Goal: Task Accomplishment & Management: Manage account settings

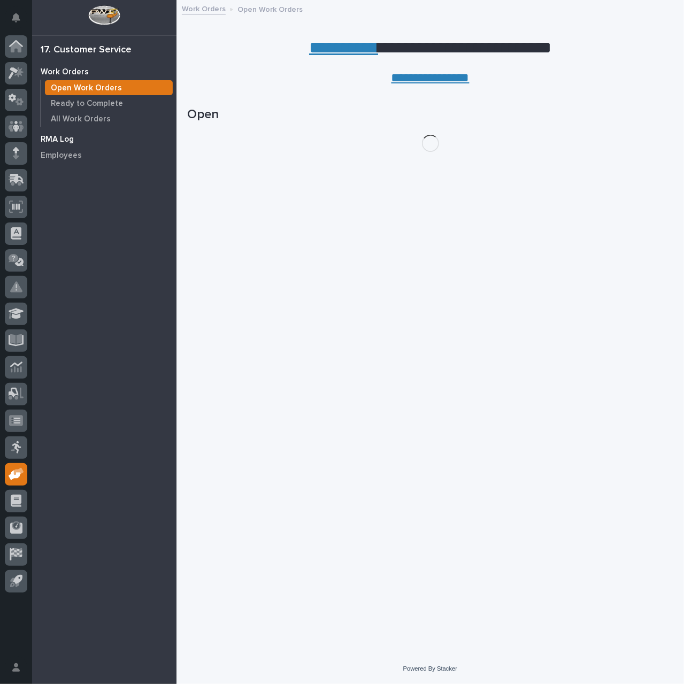
click at [61, 136] on p "RMA Log" at bounding box center [57, 140] width 33 height 10
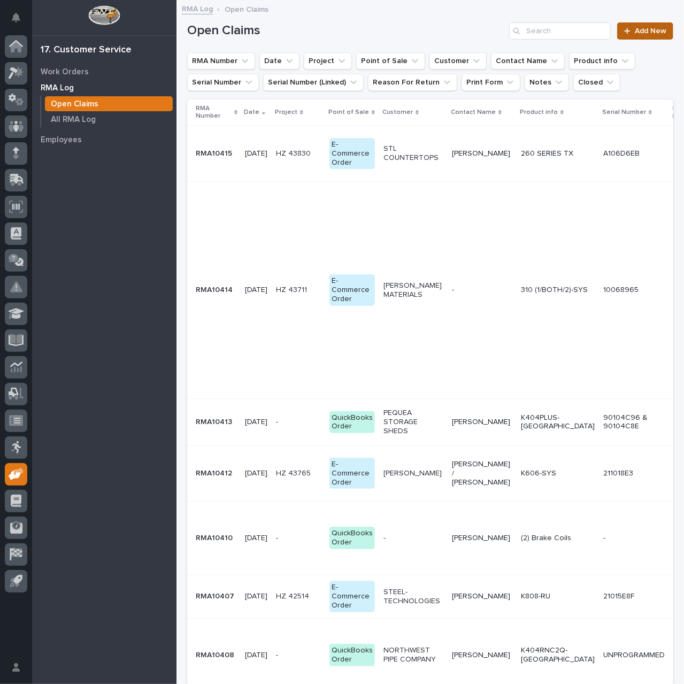
click at [635, 28] on span "Add New" at bounding box center [651, 30] width 32 height 7
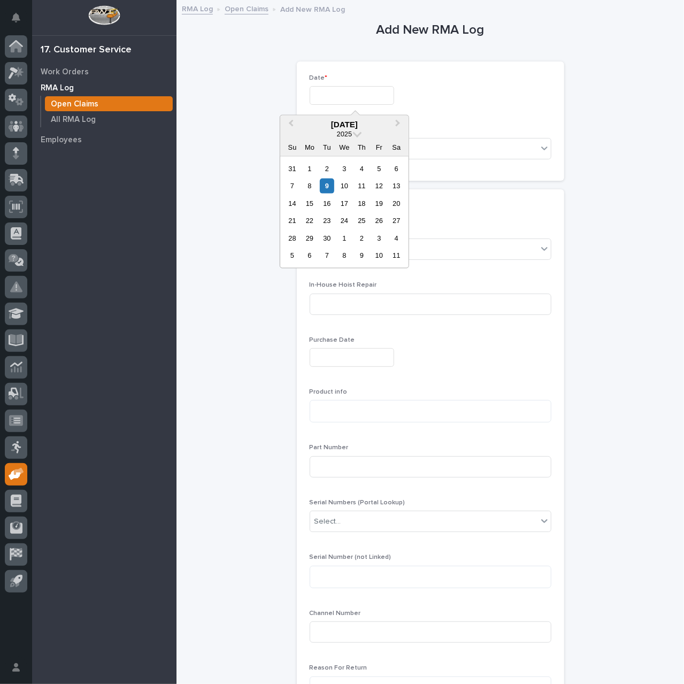
click at [347, 97] on input "text" at bounding box center [352, 95] width 84 height 19
click at [328, 185] on div "9" at bounding box center [327, 186] width 14 height 14
type input "********"
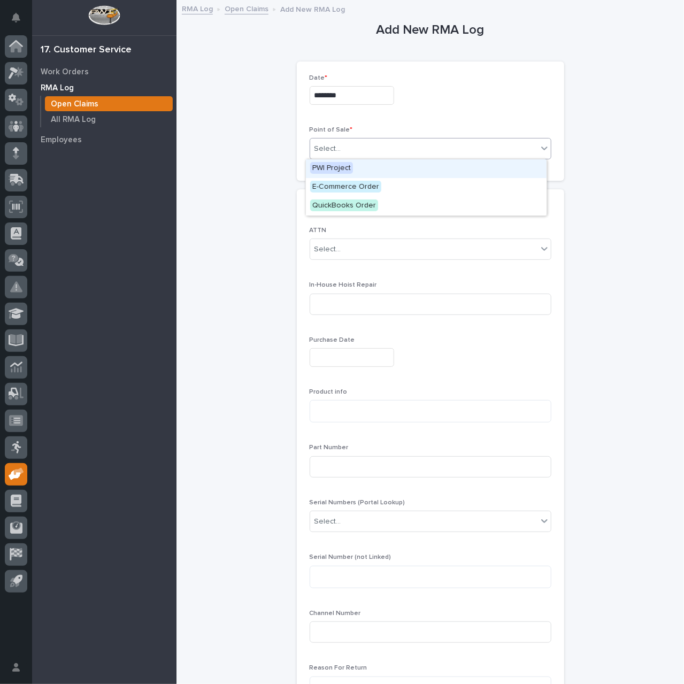
click at [362, 149] on div "Select..." at bounding box center [423, 149] width 227 height 18
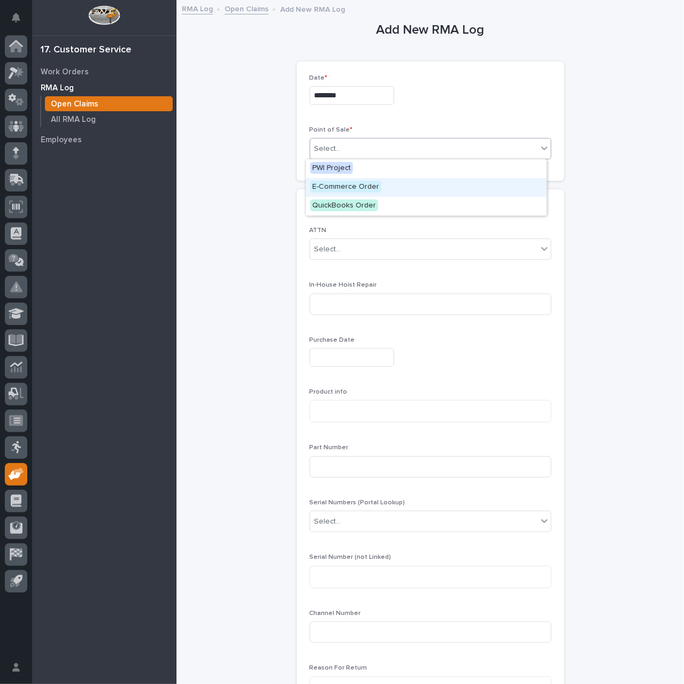
click at [357, 188] on span "E-Commerce Order" at bounding box center [345, 187] width 71 height 12
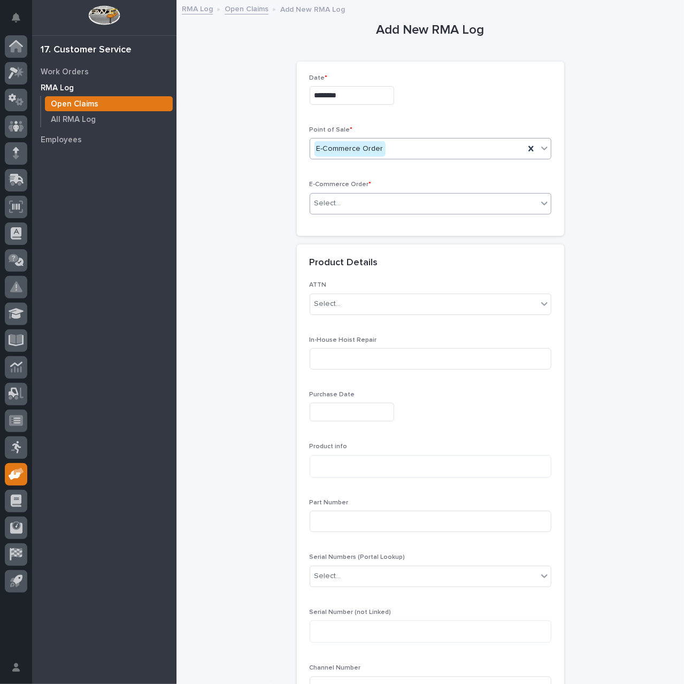
click at [374, 197] on div "Select..." at bounding box center [423, 204] width 227 height 18
type input "********"
click at [373, 222] on div "ZO 54636731" at bounding box center [426, 222] width 241 height 19
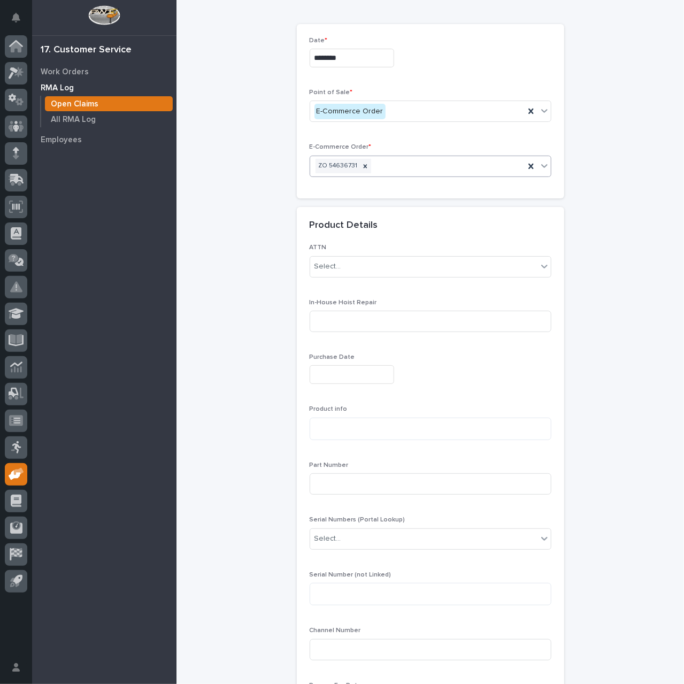
scroll to position [53, 0]
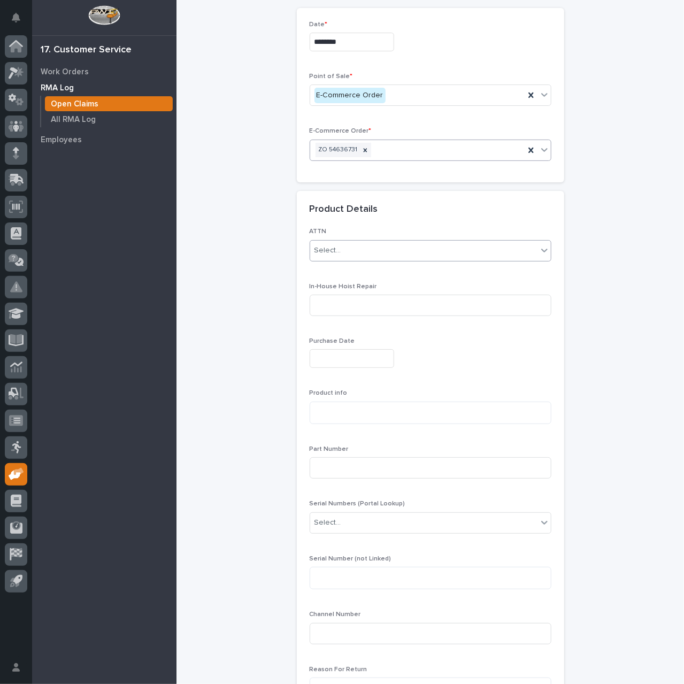
click at [429, 255] on div "Select..." at bounding box center [423, 251] width 227 height 18
type input "****"
click at [426, 268] on div "[PERSON_NAME]" at bounding box center [426, 269] width 241 height 19
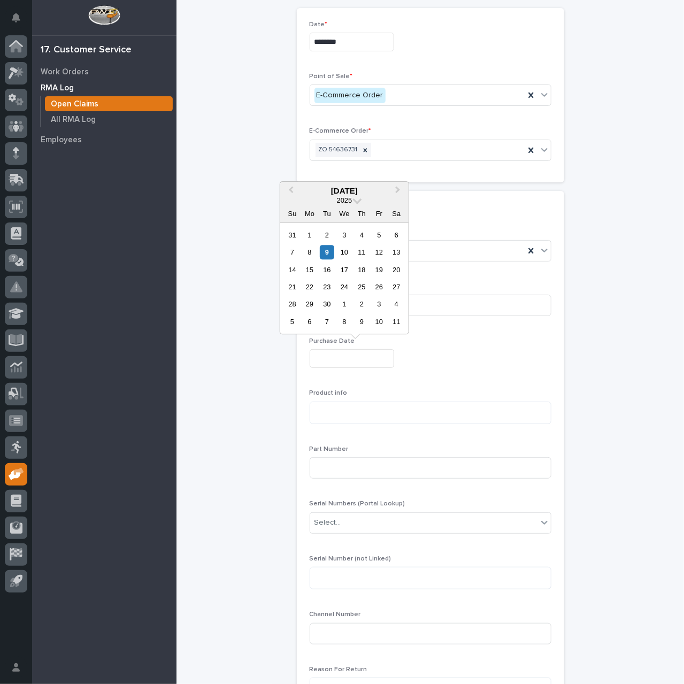
click at [373, 358] on input "text" at bounding box center [352, 358] width 84 height 19
click at [291, 189] on span "Previous Month" at bounding box center [291, 191] width 0 height 14
click at [340, 302] on div "27" at bounding box center [344, 304] width 14 height 14
type input "**********"
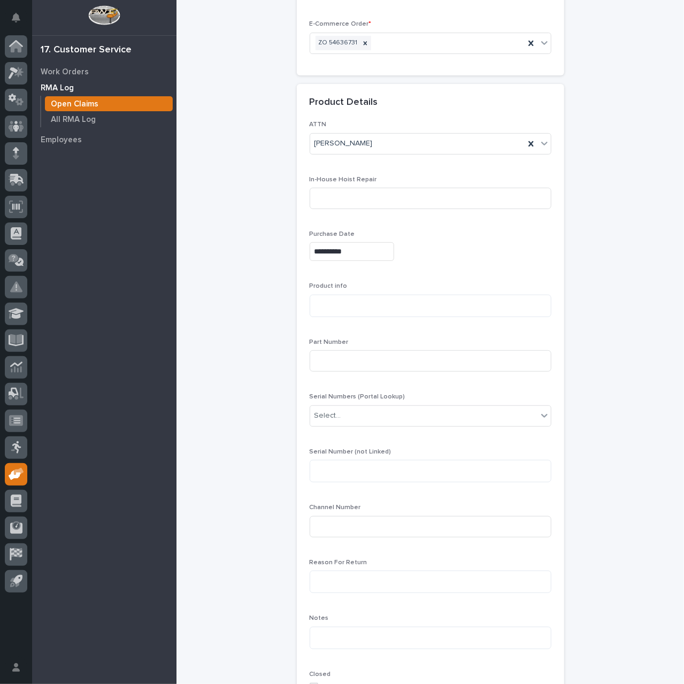
scroll to position [214, 0]
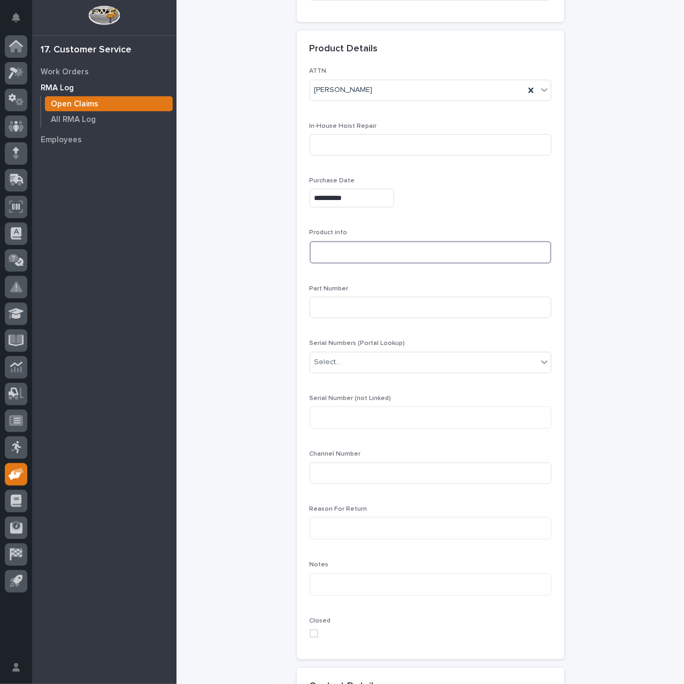
click at [396, 249] on textarea at bounding box center [431, 252] width 242 height 22
paste textarea "**********"
type textarea "**********"
click at [383, 306] on input at bounding box center [431, 307] width 242 height 21
paste input "SCSG80516-4LGA-5"
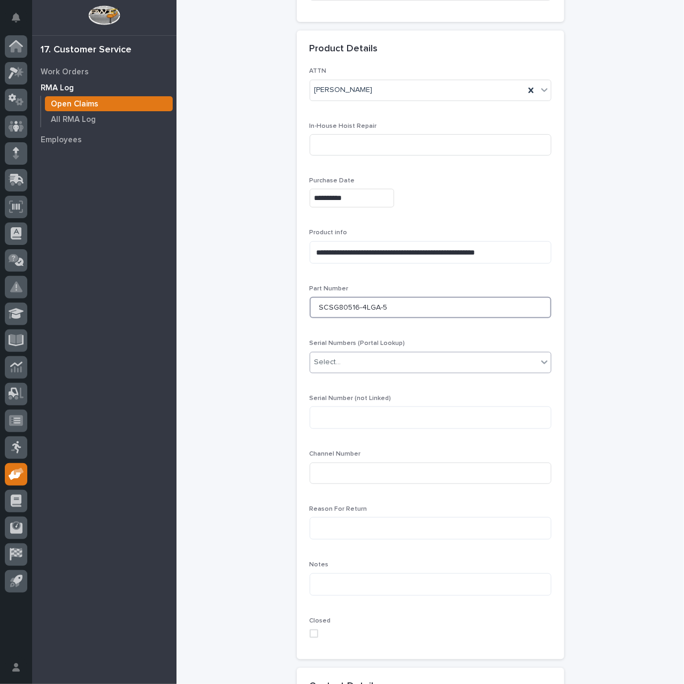
type input "SCSG80516-4LGA-5"
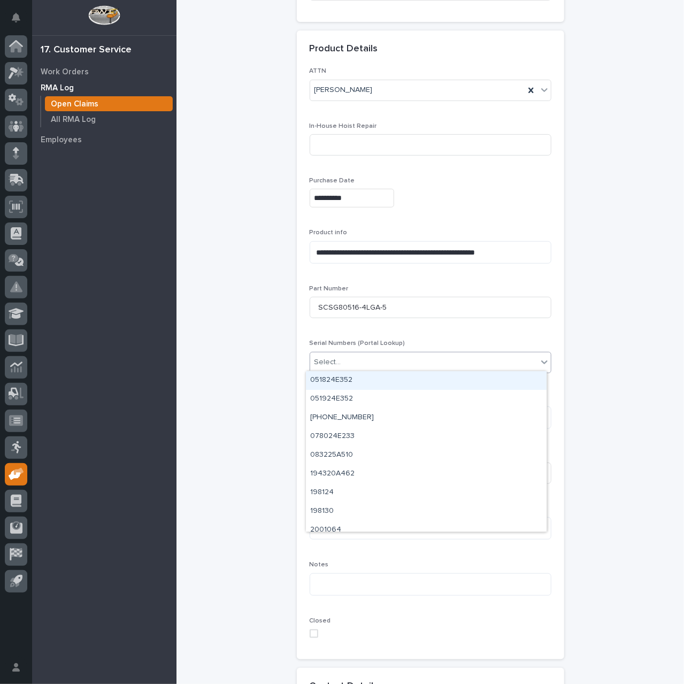
click at [435, 362] on div "Select..." at bounding box center [423, 362] width 227 height 18
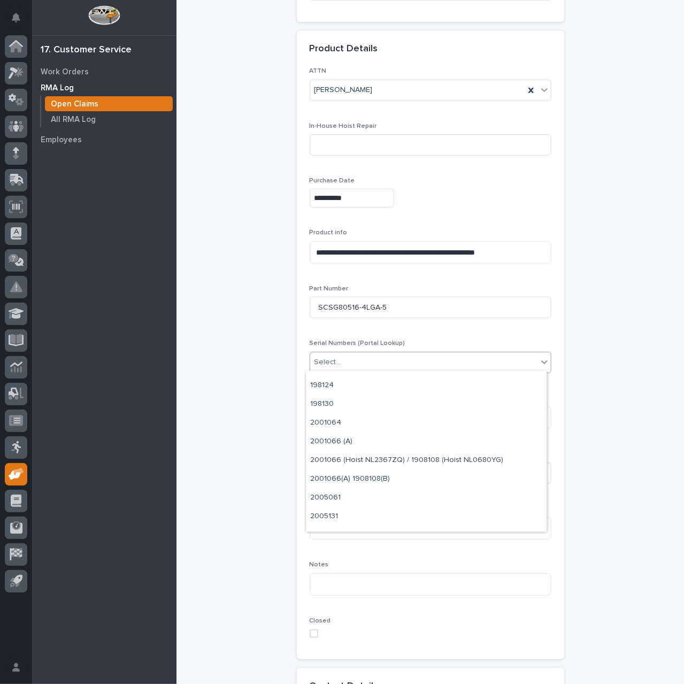
scroll to position [0, 0]
click at [507, 277] on div "**********" at bounding box center [431, 356] width 242 height 579
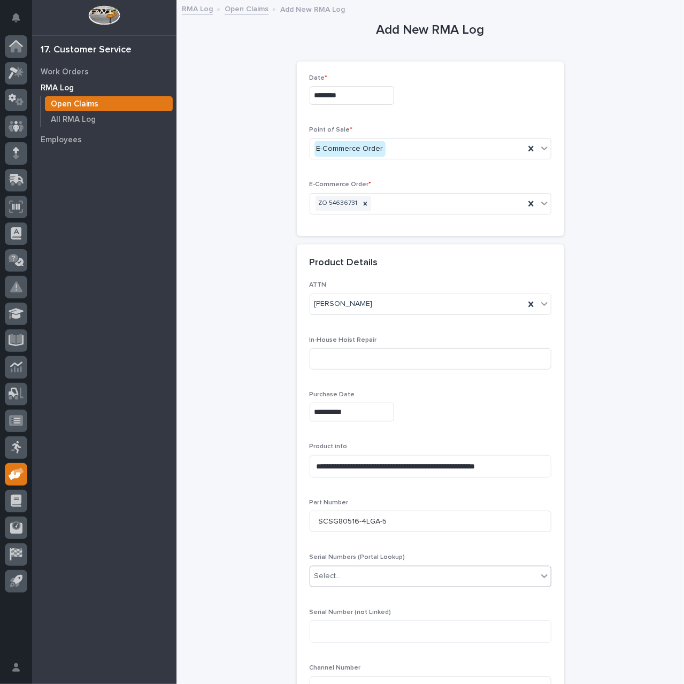
click at [450, 577] on div "Select..." at bounding box center [423, 576] width 227 height 18
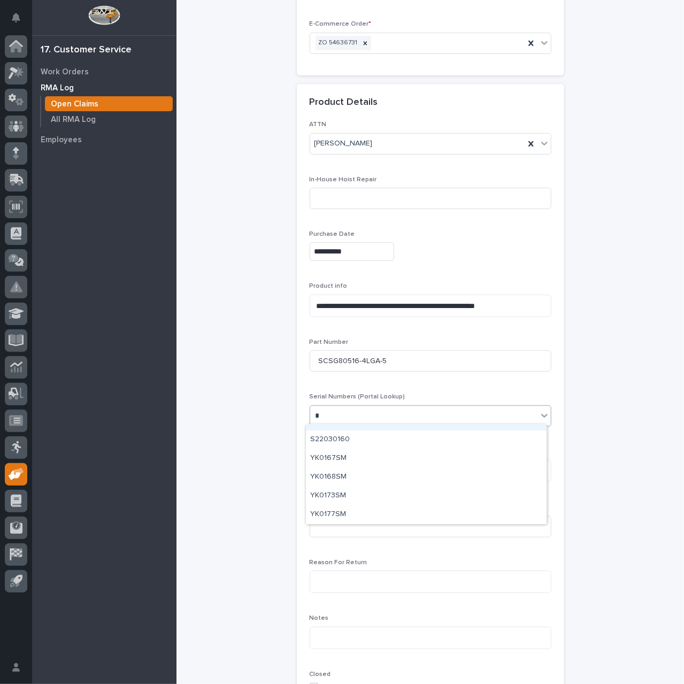
scroll to position [13, 0]
type input "********"
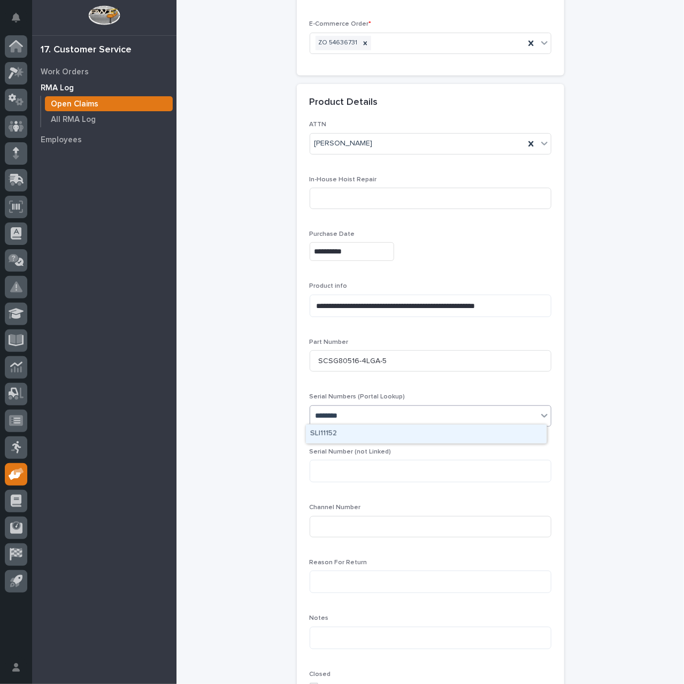
click at [432, 435] on div "SLI11152" at bounding box center [426, 434] width 241 height 19
click at [437, 439] on div "**********" at bounding box center [431, 410] width 242 height 579
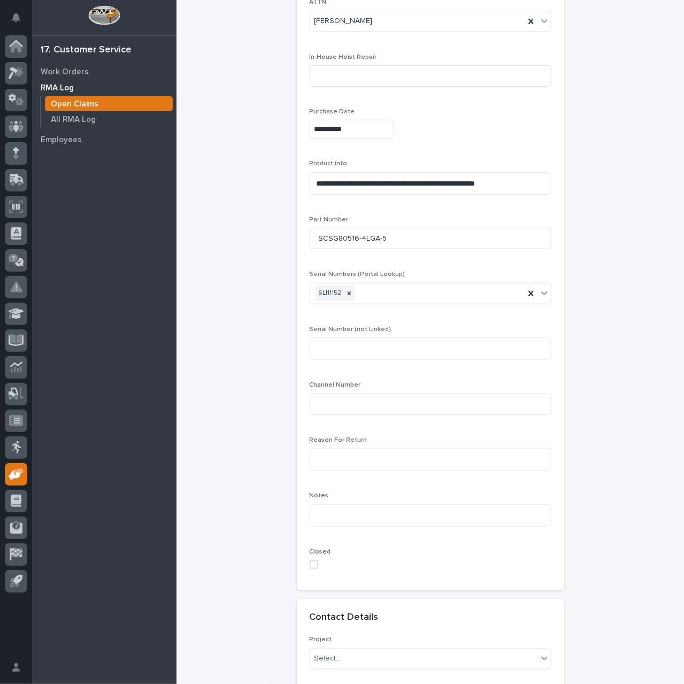
scroll to position [321, 0]
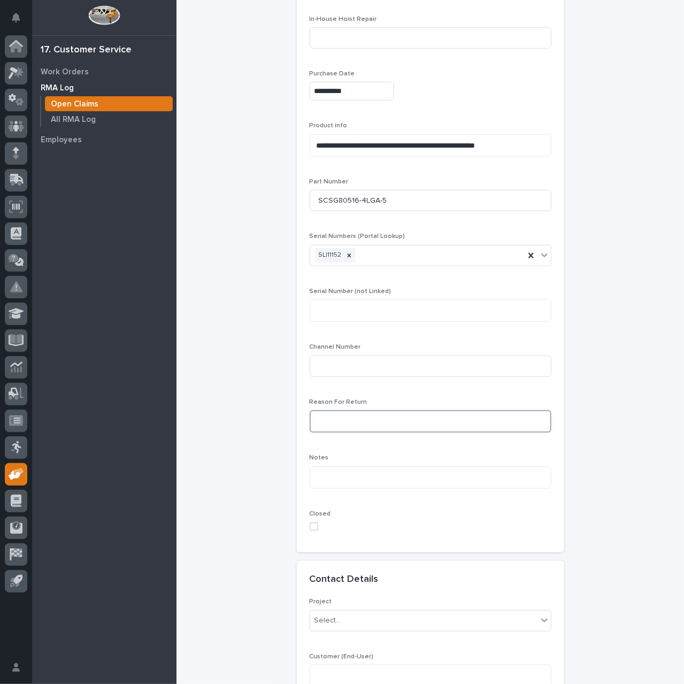
click at [411, 422] on textarea at bounding box center [431, 421] width 242 height 22
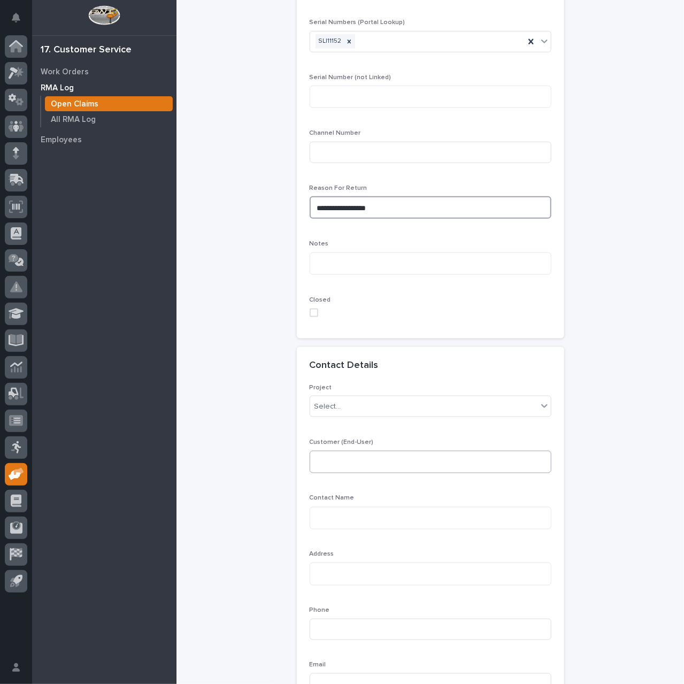
scroll to position [588, 0]
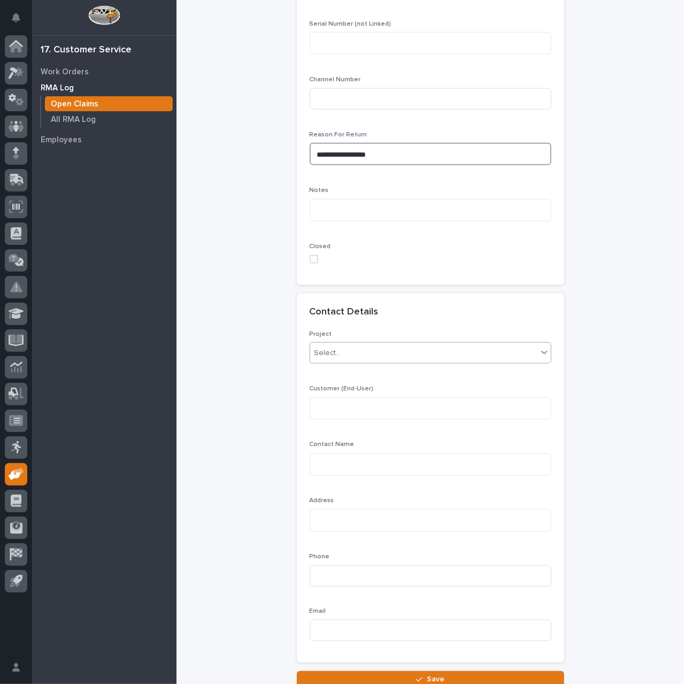
type textarea "**********"
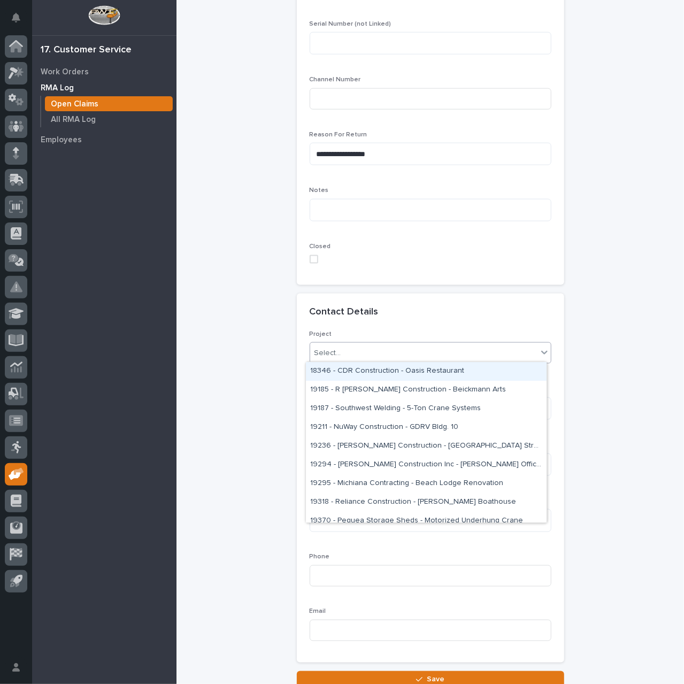
click at [413, 352] on div "Select..." at bounding box center [423, 353] width 227 height 18
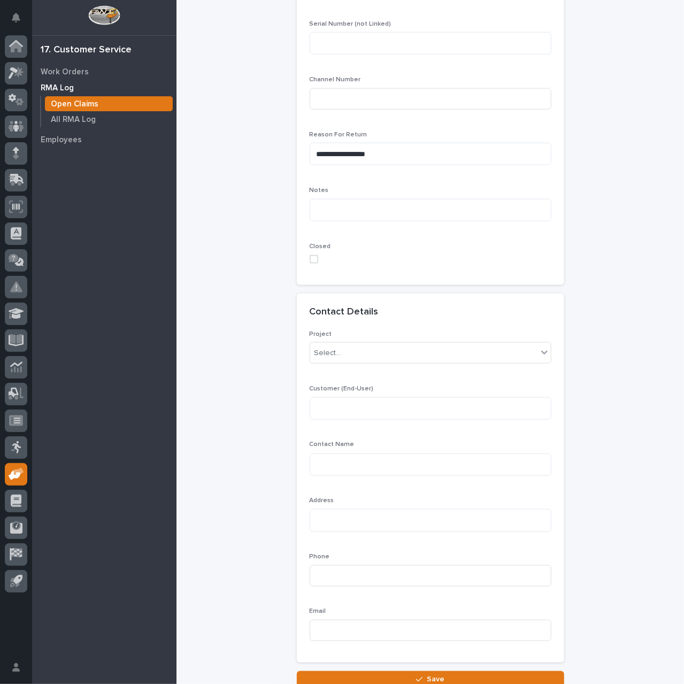
click at [431, 321] on div "Contact Details" at bounding box center [430, 312] width 267 height 37
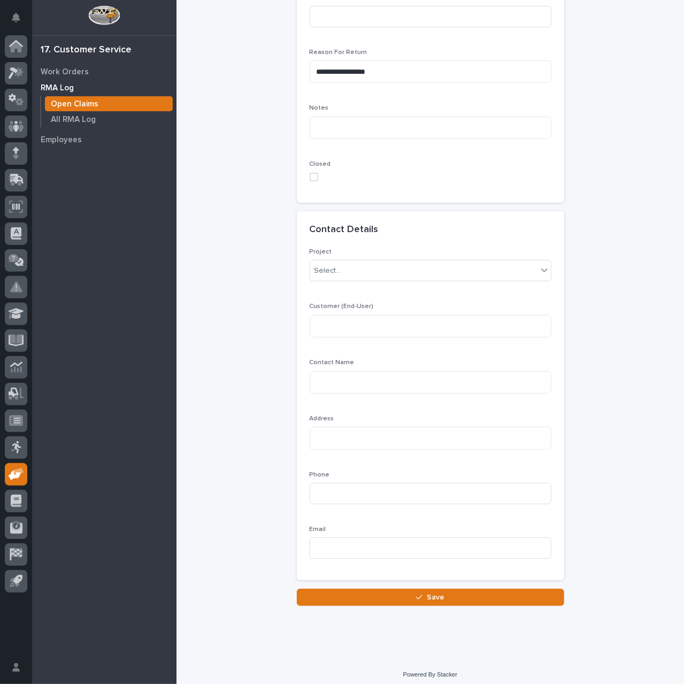
scroll to position [674, 0]
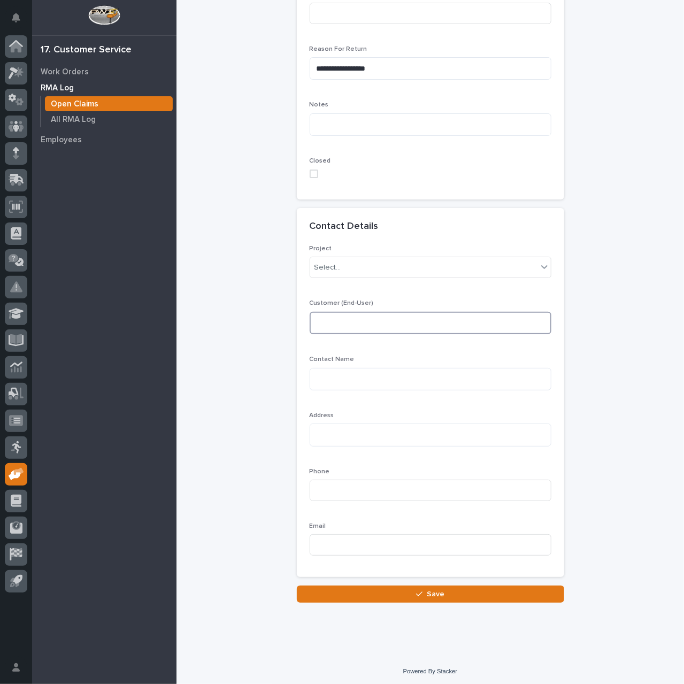
click at [410, 319] on textarea at bounding box center [431, 323] width 242 height 22
paste textarea "**********"
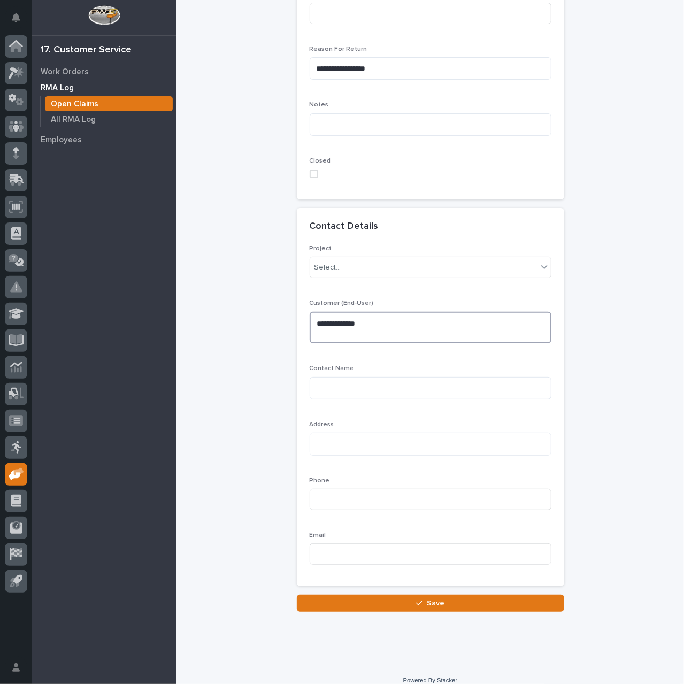
type textarea "**********"
click at [351, 382] on textarea at bounding box center [431, 388] width 242 height 22
paste textarea "*********"
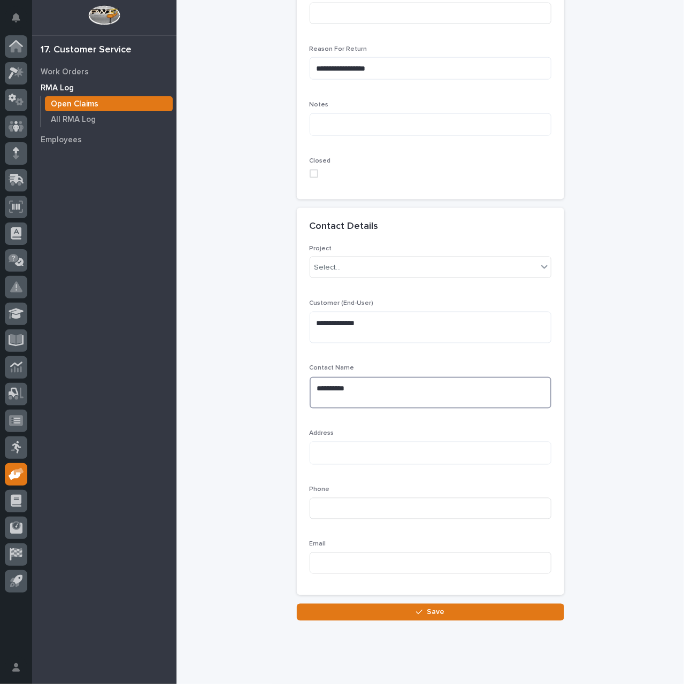
type textarea "*********"
click at [350, 452] on textarea at bounding box center [431, 453] width 242 height 22
paste textarea "**********"
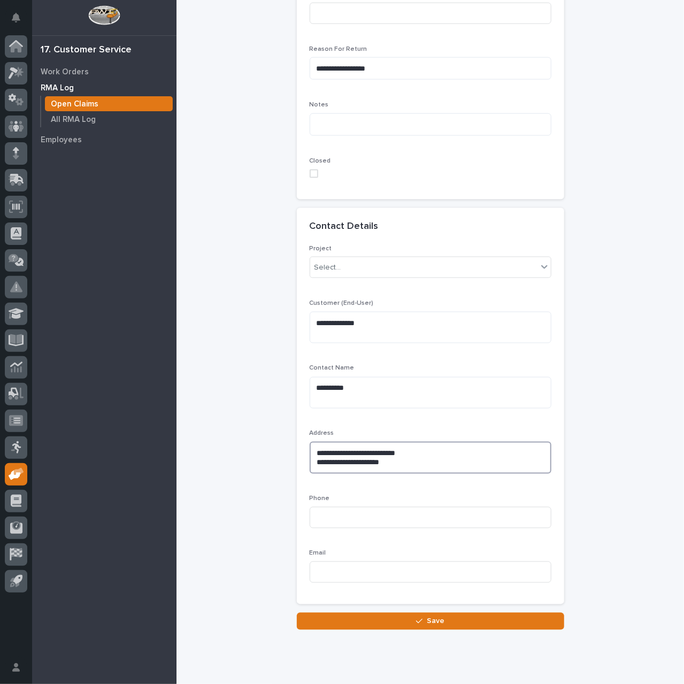
type textarea "**********"
click at [380, 517] on input at bounding box center [431, 517] width 242 height 21
paste input "7652121775"
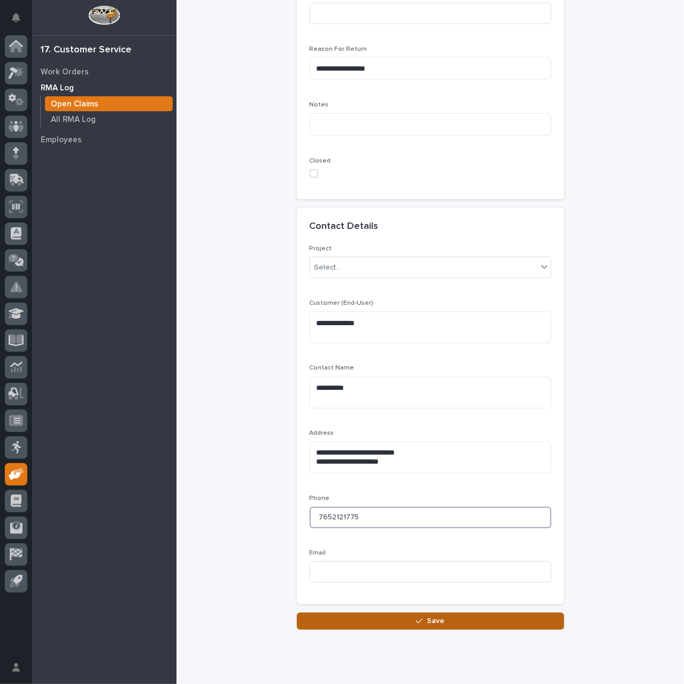
type input "7652121775"
click at [421, 620] on div "button" at bounding box center [421, 621] width 11 height 7
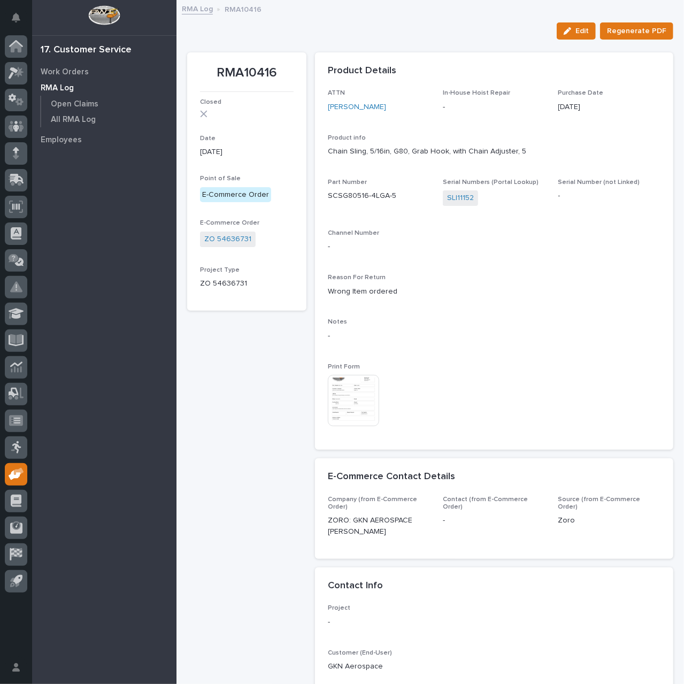
click at [360, 395] on img at bounding box center [353, 400] width 51 height 51
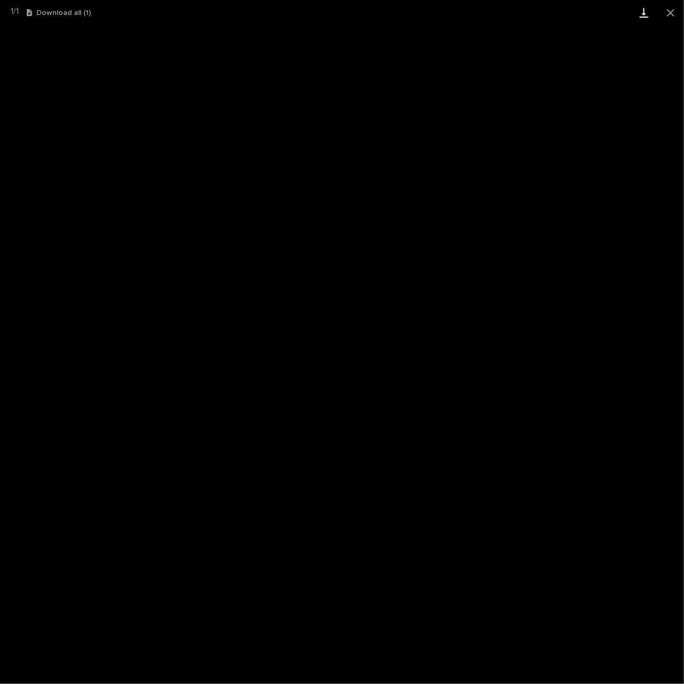
click at [643, 14] on link "Download" at bounding box center [643, 12] width 27 height 25
click at [670, 12] on button "Close gallery" at bounding box center [670, 12] width 27 height 25
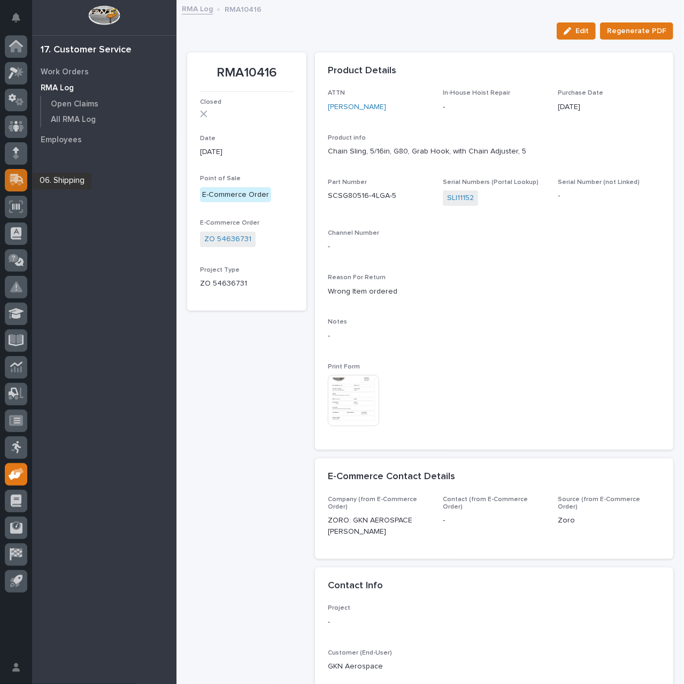
click at [17, 178] on icon at bounding box center [17, 179] width 14 height 10
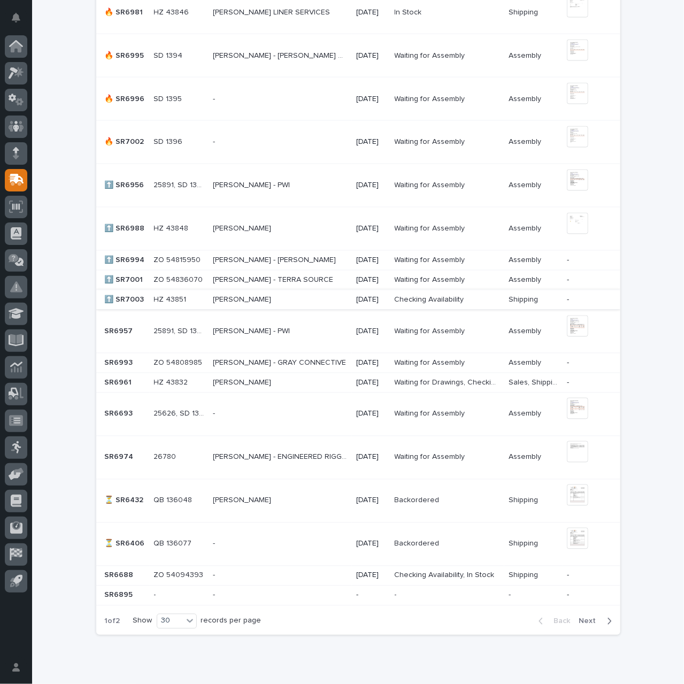
scroll to position [909, 0]
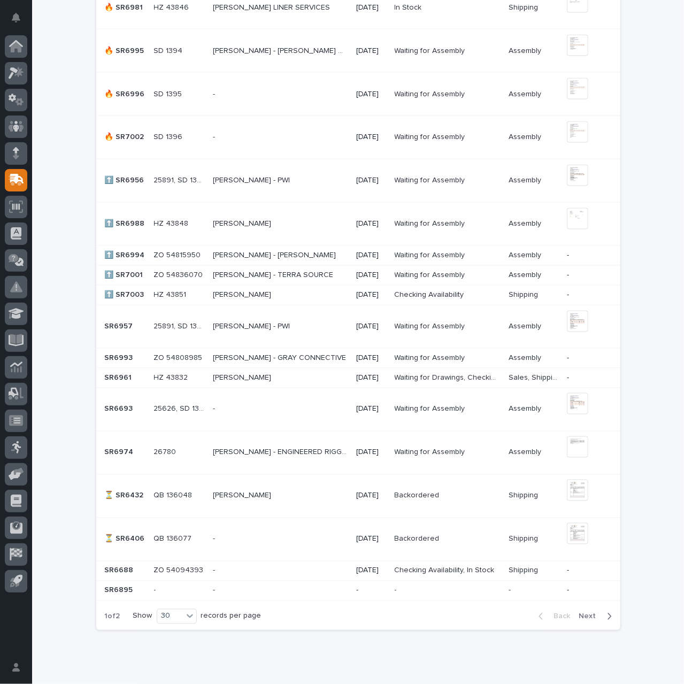
click at [321, 253] on p "EDGAR GUZMAN - KRISPY KREME" at bounding box center [275, 254] width 125 height 11
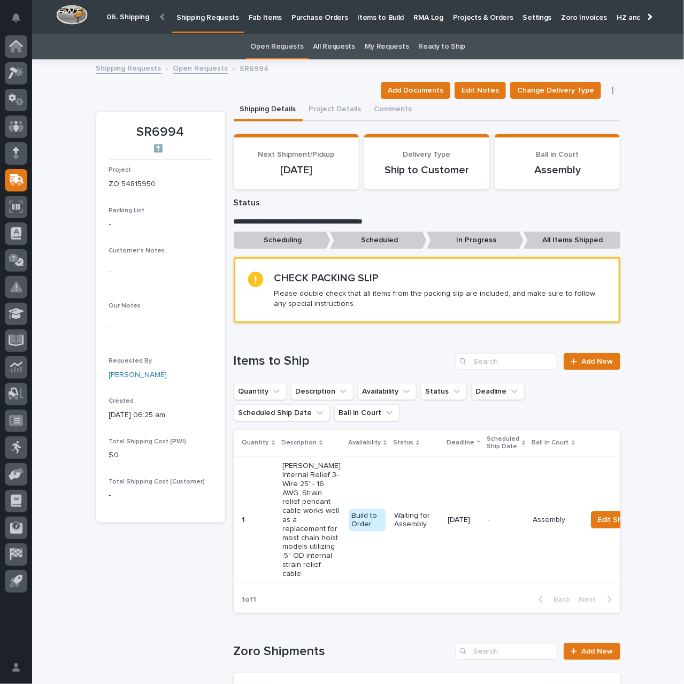
click at [206, 18] on p "Shipping Requests" at bounding box center [207, 11] width 63 height 22
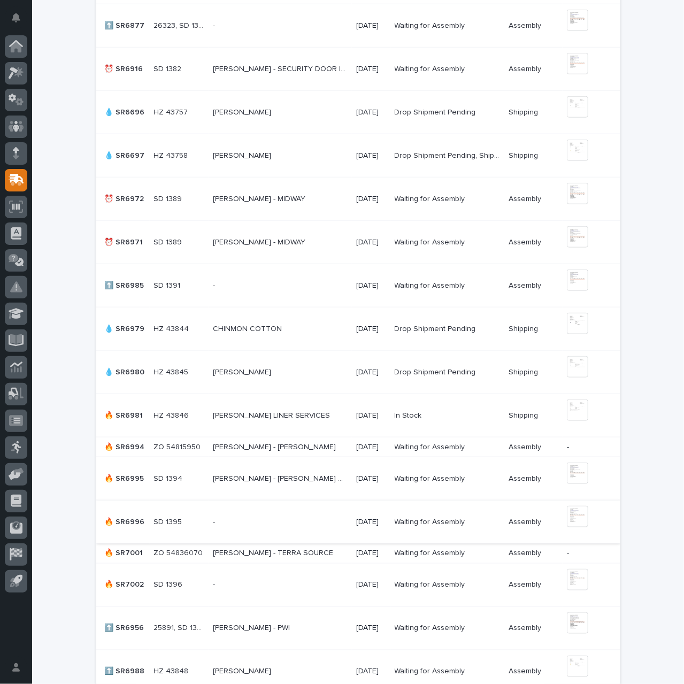
scroll to position [642, 0]
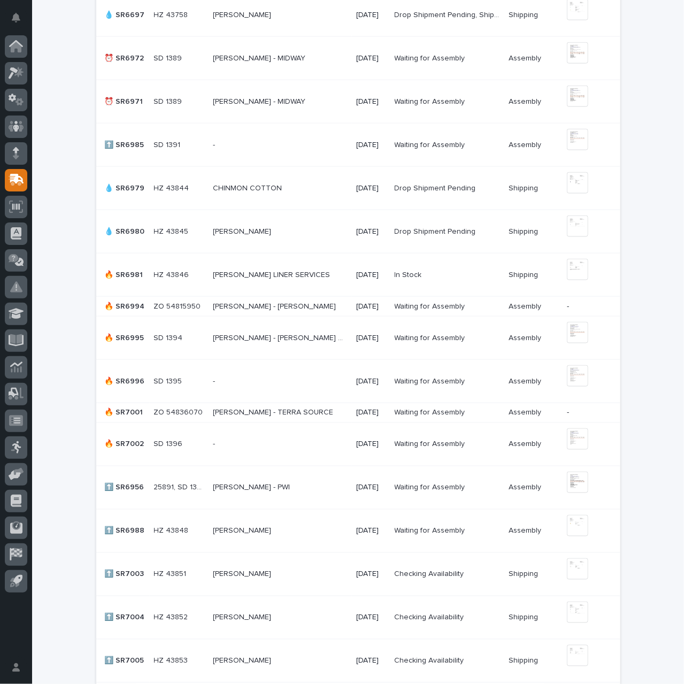
click at [264, 408] on p "ALAN ZAHNER - TERRA SOURCE" at bounding box center [274, 411] width 122 height 11
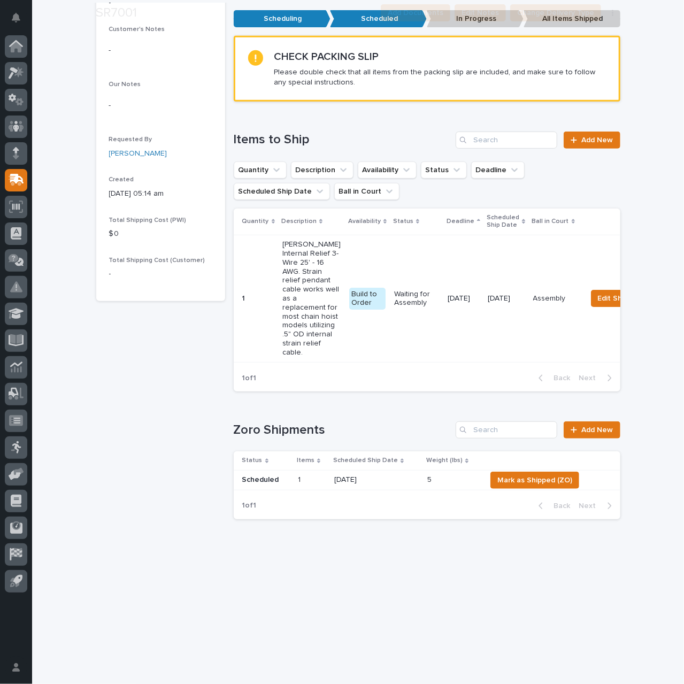
scroll to position [267, 0]
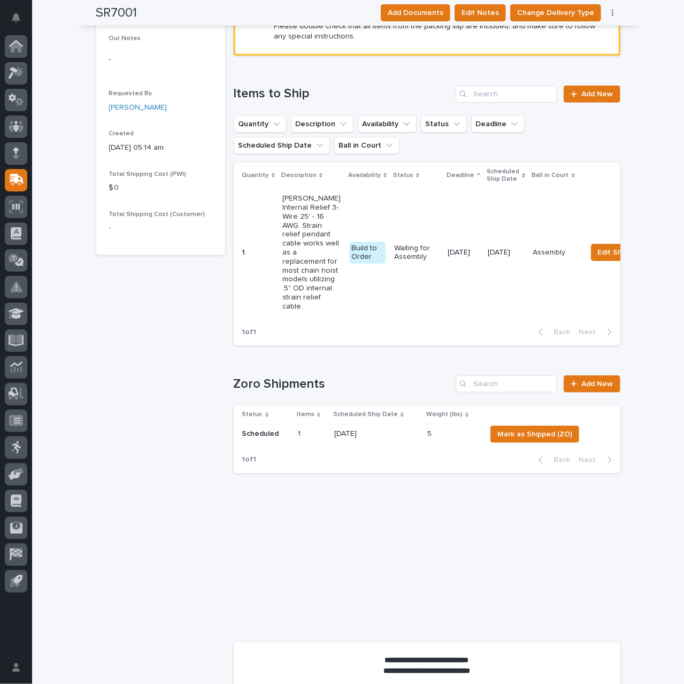
click at [451, 439] on p at bounding box center [452, 433] width 50 height 9
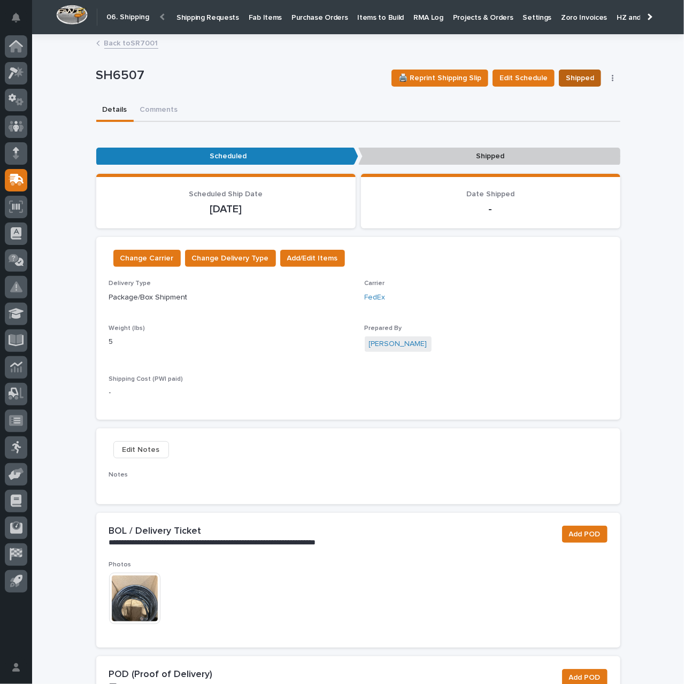
click at [579, 77] on span "Shipped" at bounding box center [580, 78] width 28 height 13
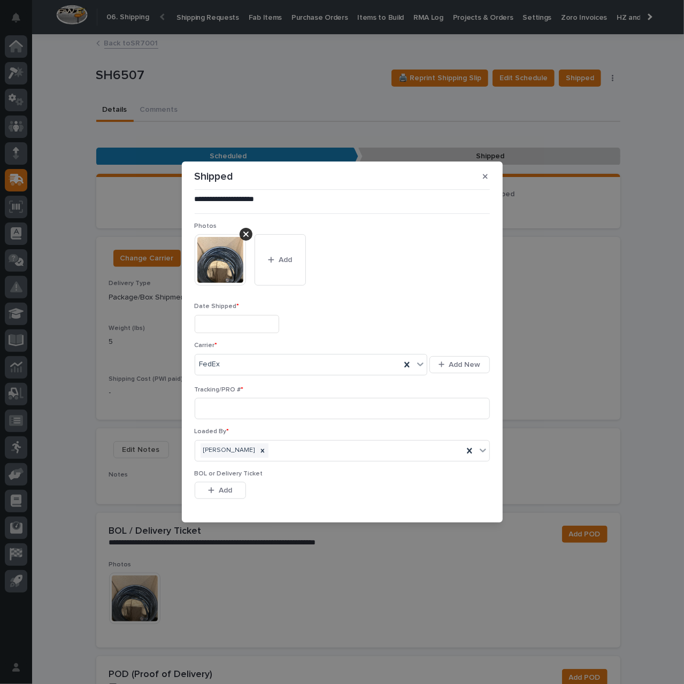
click at [236, 324] on input "text" at bounding box center [237, 324] width 84 height 19
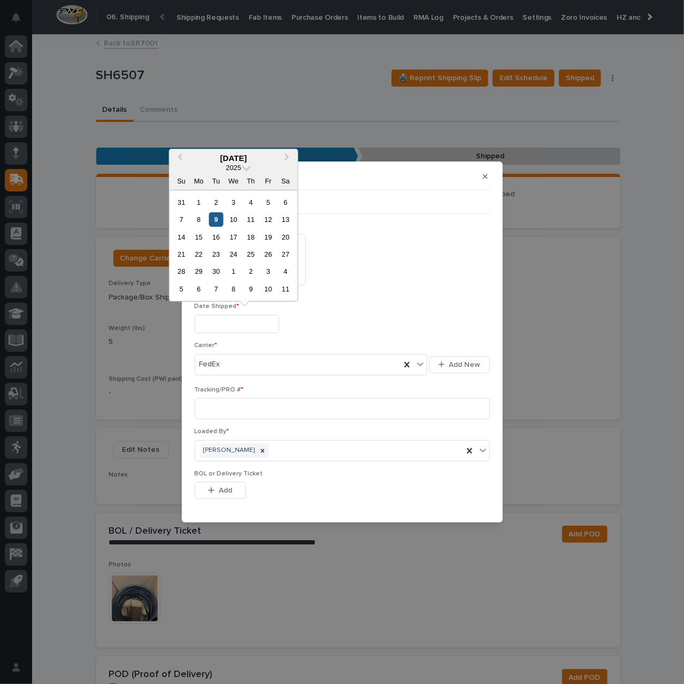
click at [213, 221] on div "9" at bounding box center [216, 219] width 14 height 14
type input "**********"
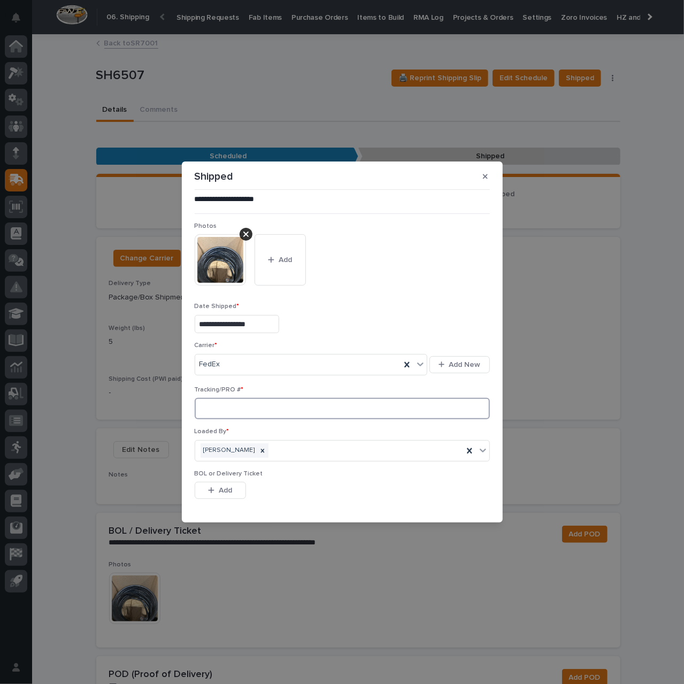
click at [250, 405] on input at bounding box center [342, 408] width 295 height 21
paste input "393011758681"
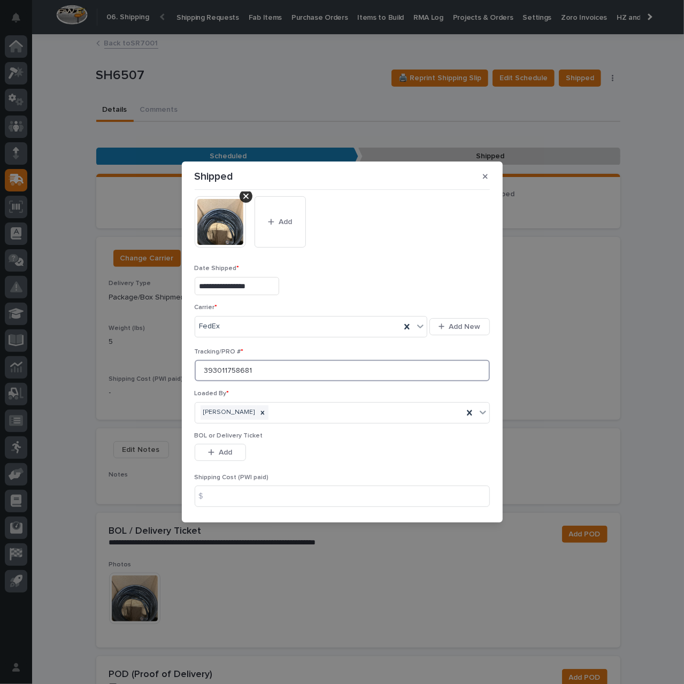
scroll to position [75, 0]
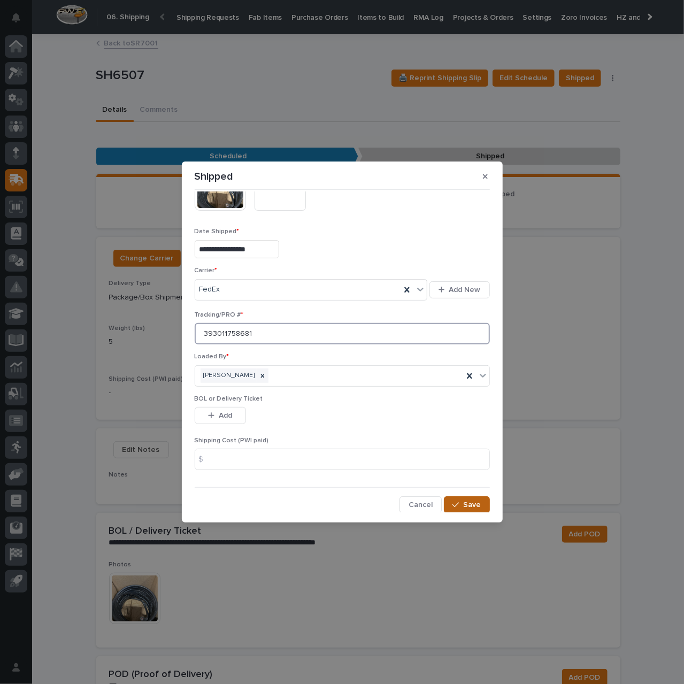
type input "393011758681"
click at [466, 506] on span "Save" at bounding box center [473, 505] width 18 height 10
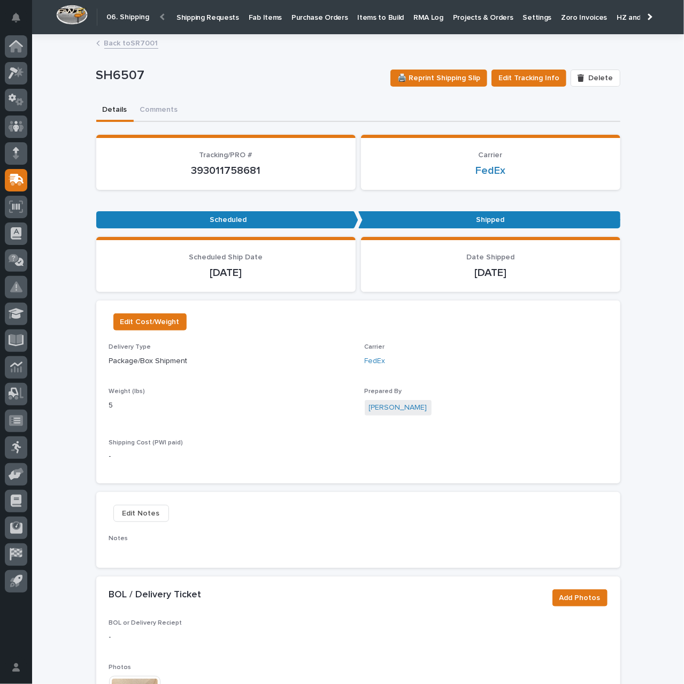
click at [206, 14] on p "Shipping Requests" at bounding box center [207, 11] width 63 height 22
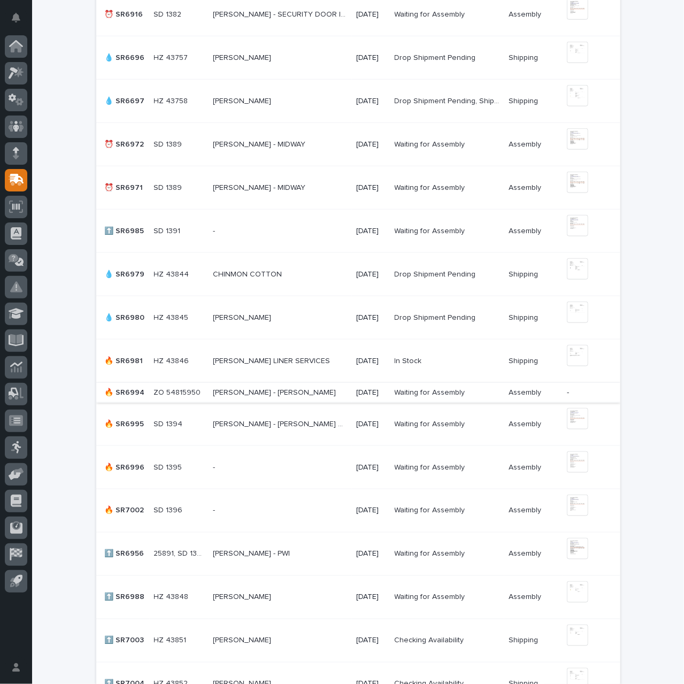
scroll to position [588, 0]
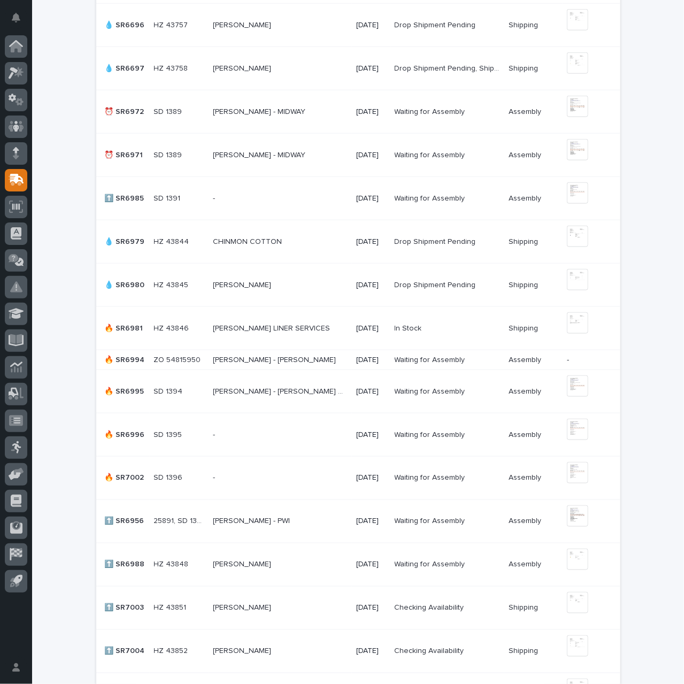
click at [265, 360] on p "EDGAR GUZMAN - KRISPY KREME" at bounding box center [275, 358] width 125 height 11
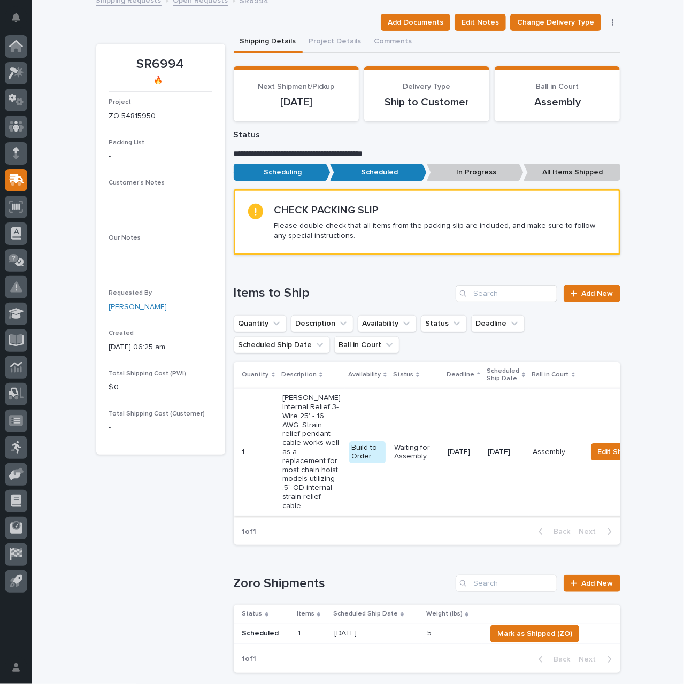
scroll to position [160, 0]
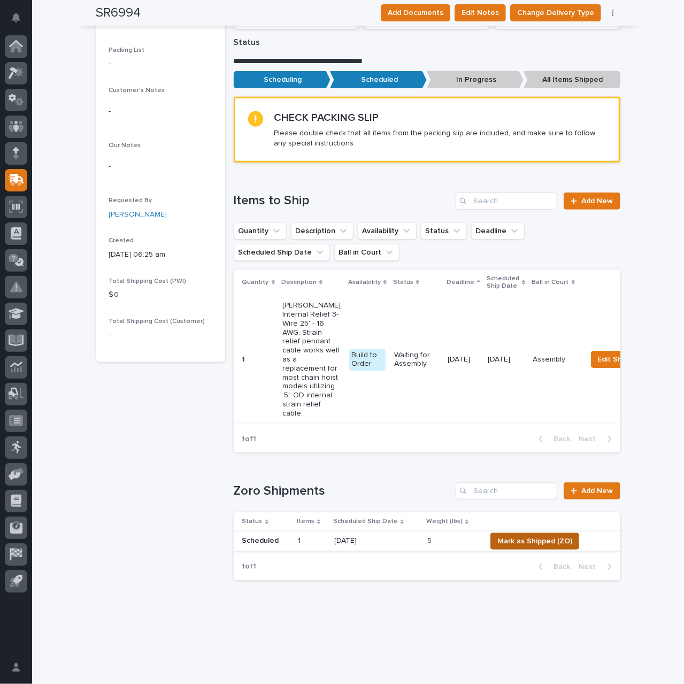
click at [528, 548] on span "Mark as Shipped (ZO)" at bounding box center [534, 541] width 75 height 13
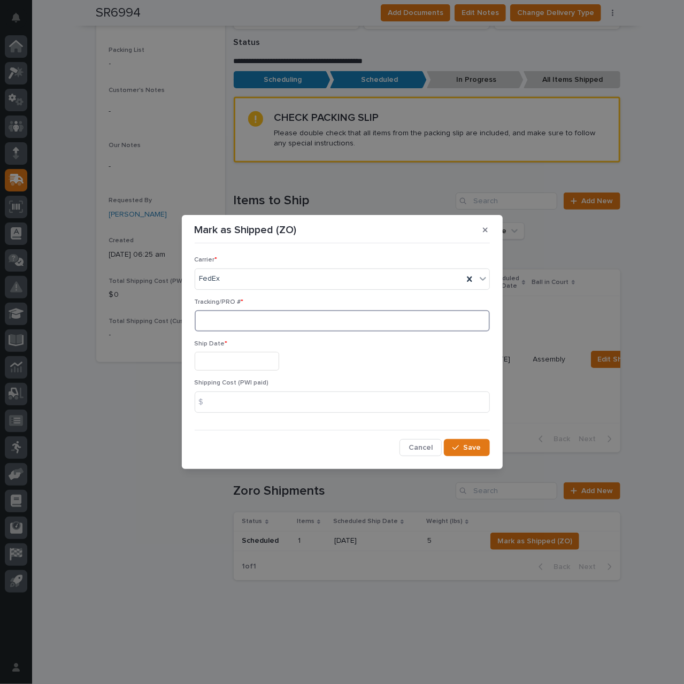
click at [244, 318] on input at bounding box center [342, 320] width 295 height 21
paste input "393011936796"
type input "393011936796"
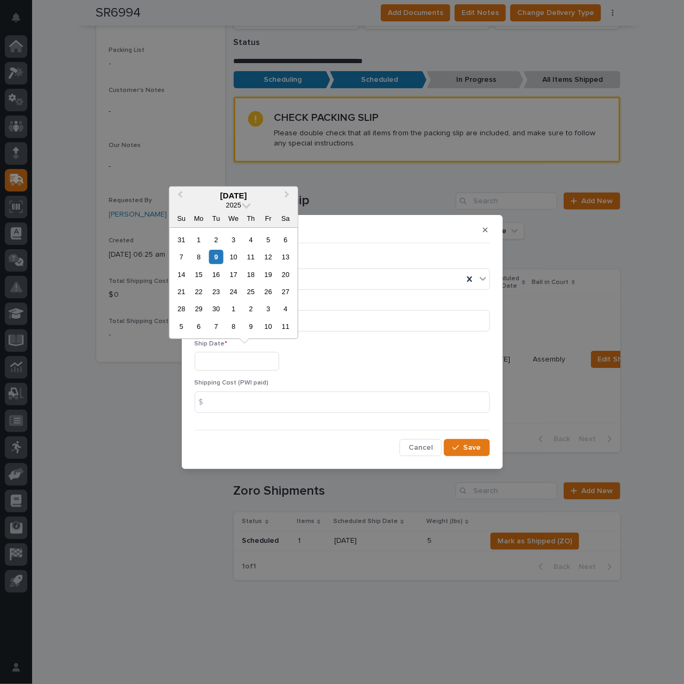
click at [233, 365] on input "text" at bounding box center [237, 361] width 84 height 19
click at [218, 259] on div "9" at bounding box center [216, 257] width 14 height 14
type input "**********"
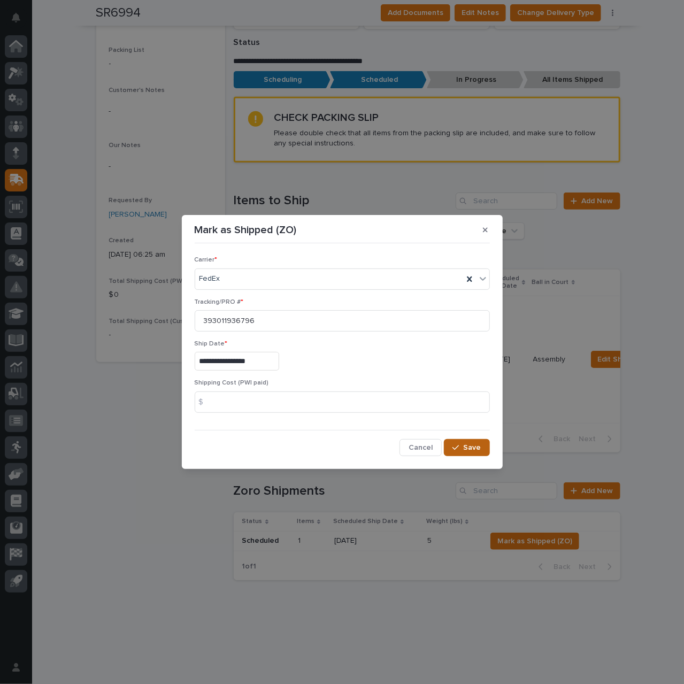
click at [469, 447] on span "Save" at bounding box center [473, 448] width 18 height 10
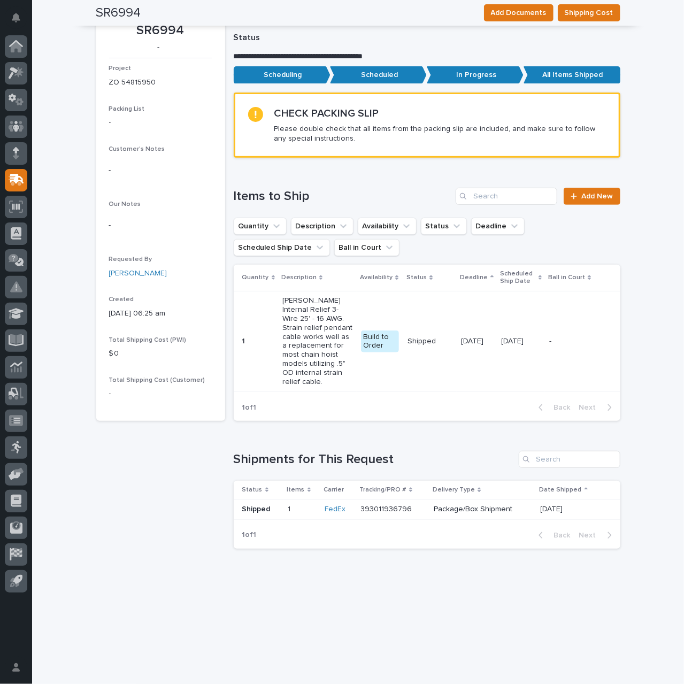
scroll to position [0, 0]
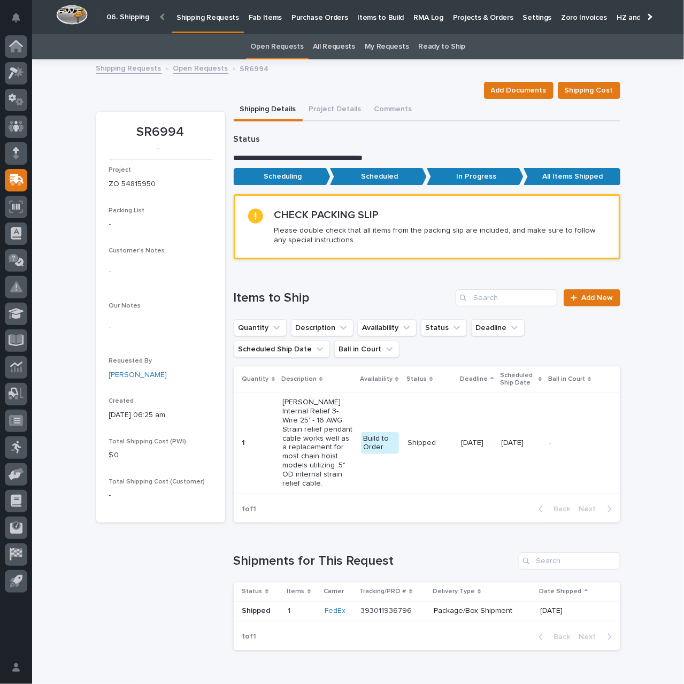
click at [205, 20] on p "Shipping Requests" at bounding box center [207, 11] width 63 height 22
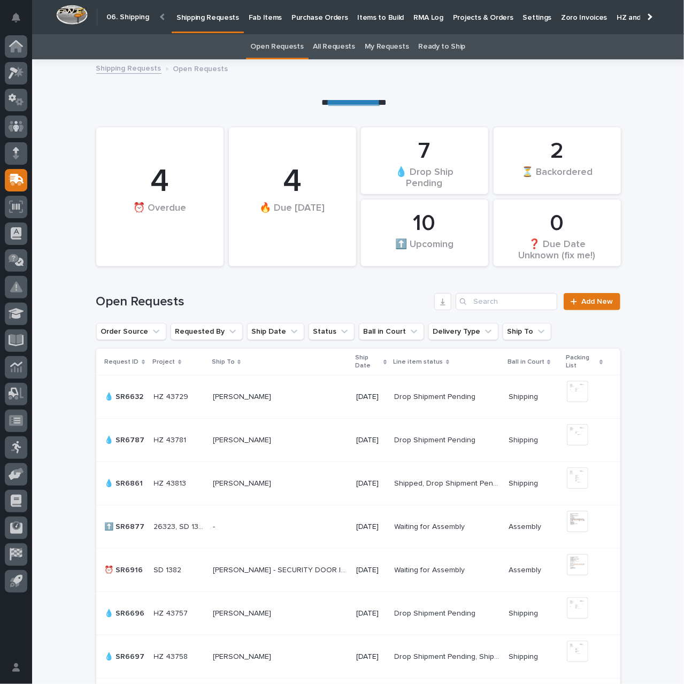
click at [375, 18] on p "Items to Build" at bounding box center [381, 11] width 47 height 22
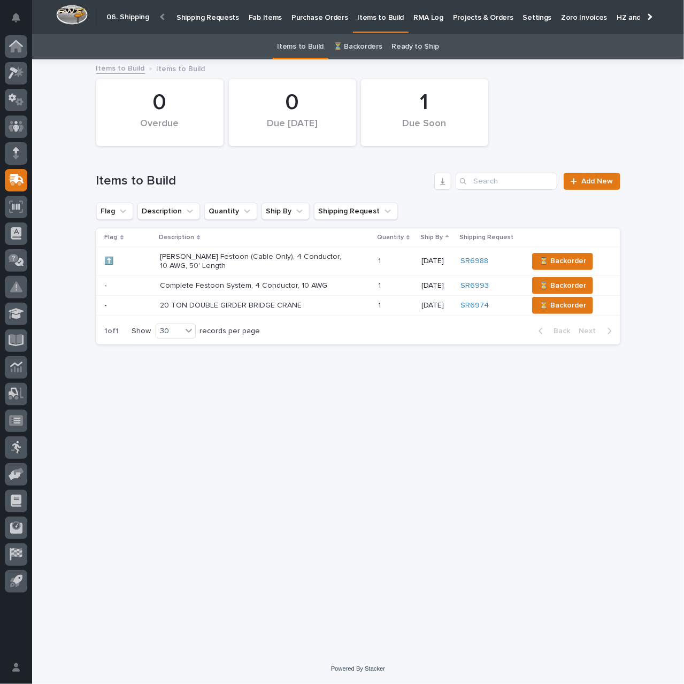
click at [333, 258] on p "Starke Festoon (Cable Only), 4 Conductor, 10 AWG, 50' Length" at bounding box center [253, 261] width 187 height 18
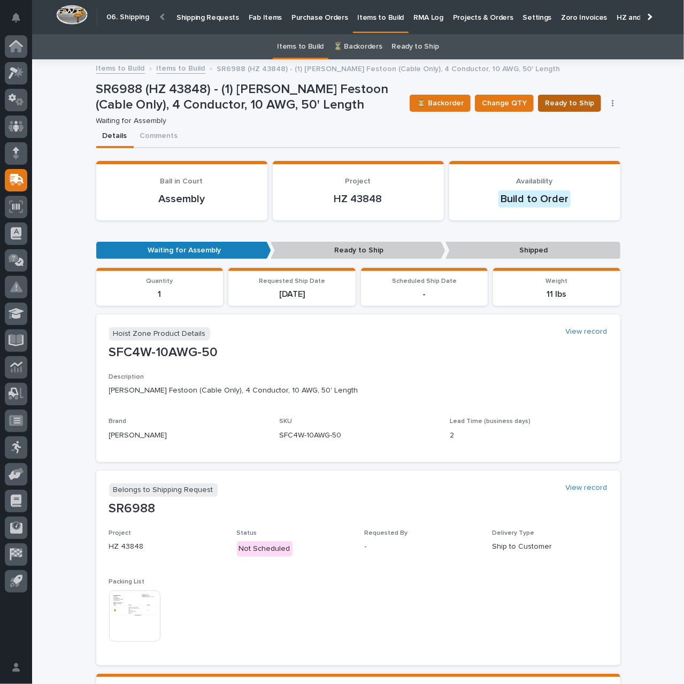
click at [562, 105] on span "Ready to Ship" at bounding box center [569, 103] width 49 height 13
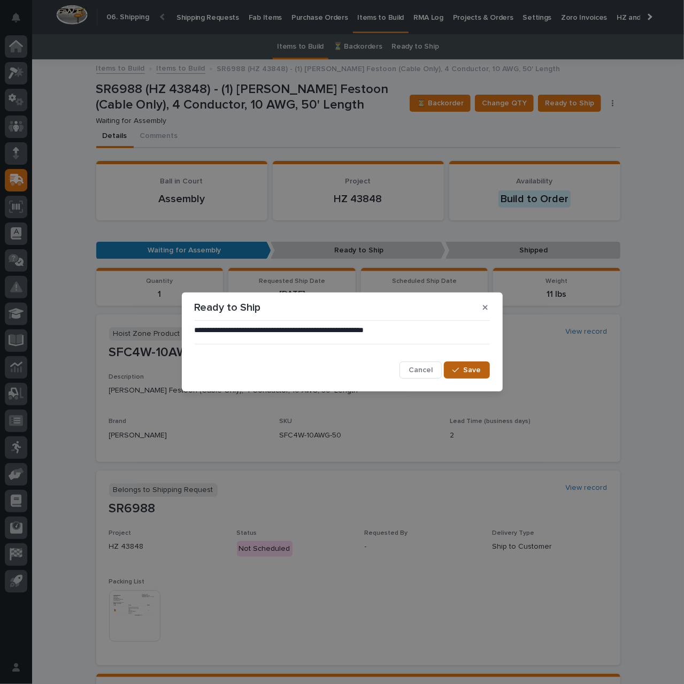
click at [472, 374] on span "Save" at bounding box center [473, 370] width 18 height 10
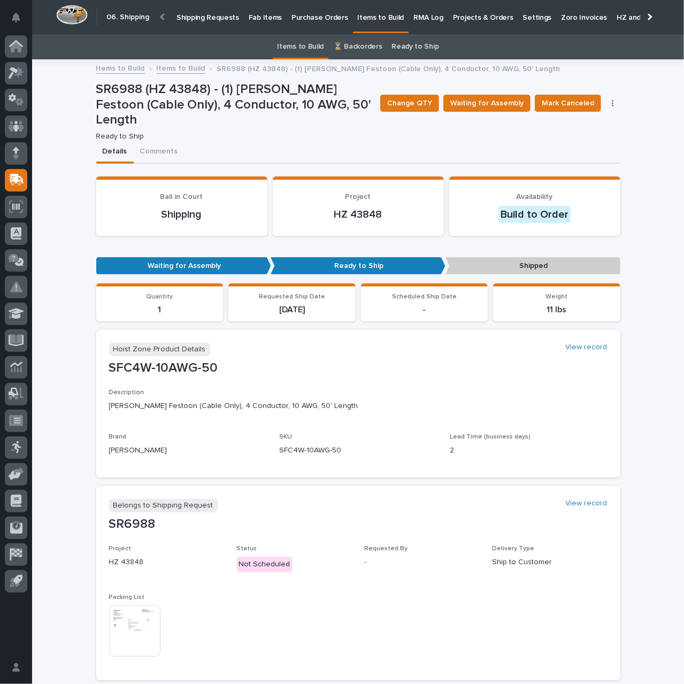
click at [189, 66] on link "Items to Build" at bounding box center [181, 67] width 49 height 12
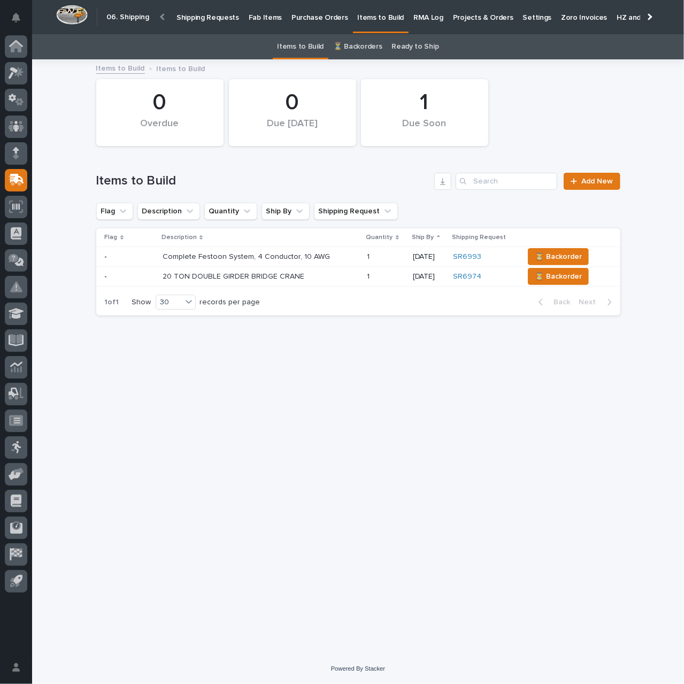
click at [192, 18] on p "Shipping Requests" at bounding box center [207, 11] width 63 height 22
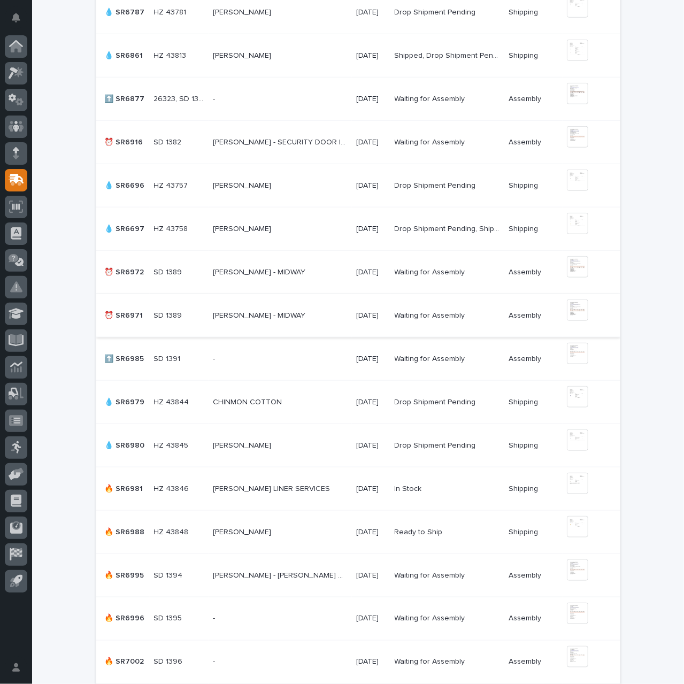
scroll to position [588, 0]
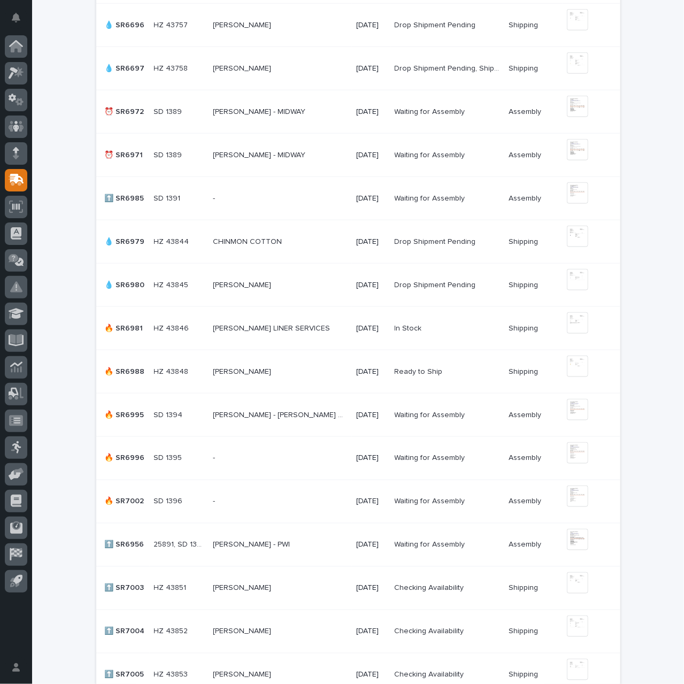
click at [282, 377] on div "GABE ENNO GABE ENNO" at bounding box center [280, 372] width 135 height 18
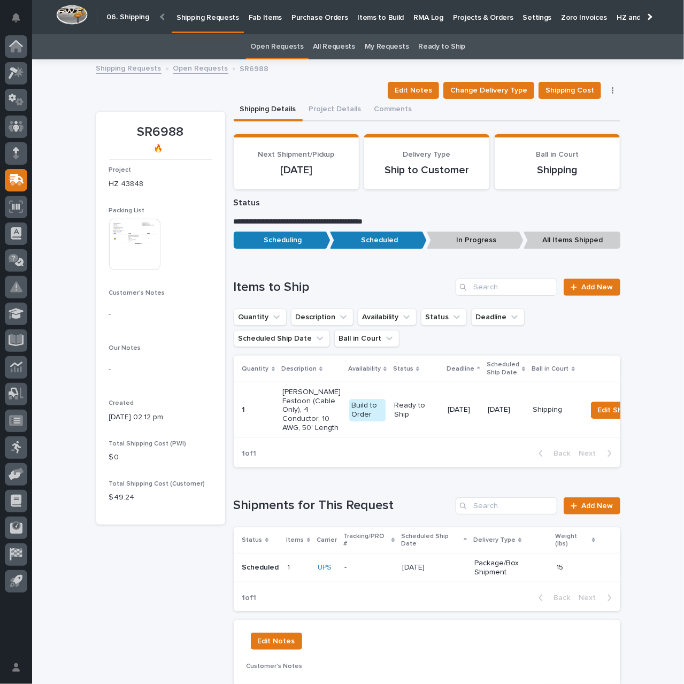
click at [143, 253] on img at bounding box center [134, 244] width 51 height 51
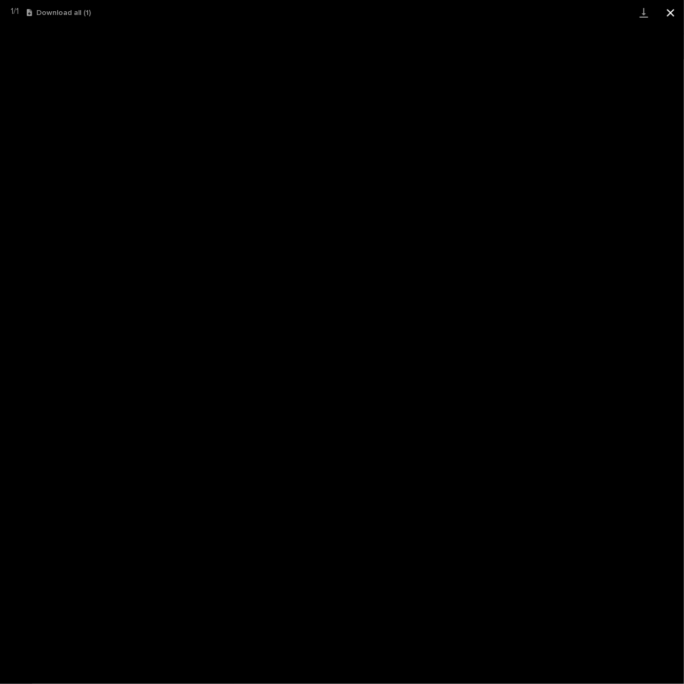
click at [669, 13] on button "Close gallery" at bounding box center [670, 12] width 27 height 25
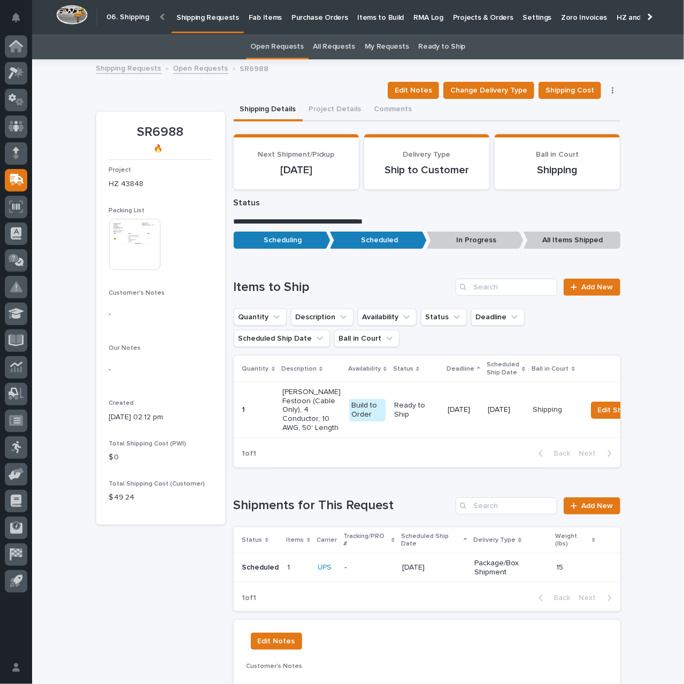
click at [436, 572] on p "09 September 2025" at bounding box center [434, 567] width 64 height 9
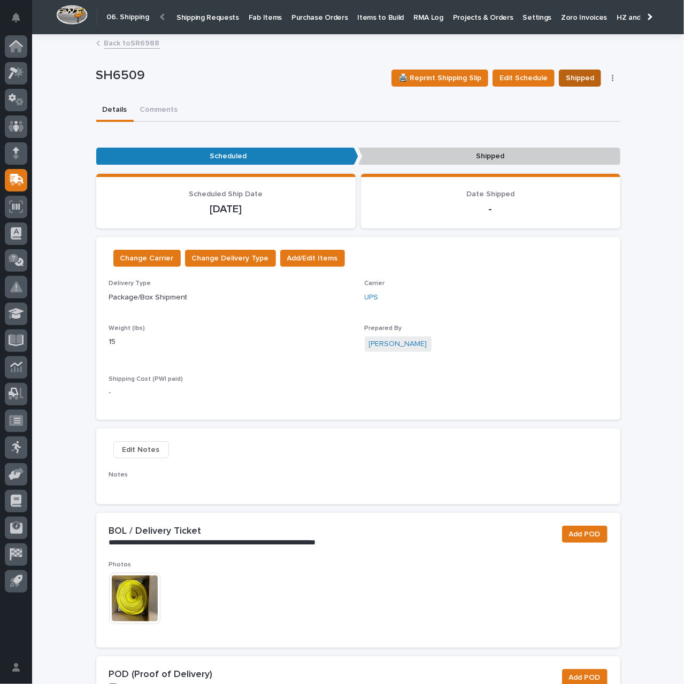
click at [573, 81] on span "Shipped" at bounding box center [580, 78] width 28 height 13
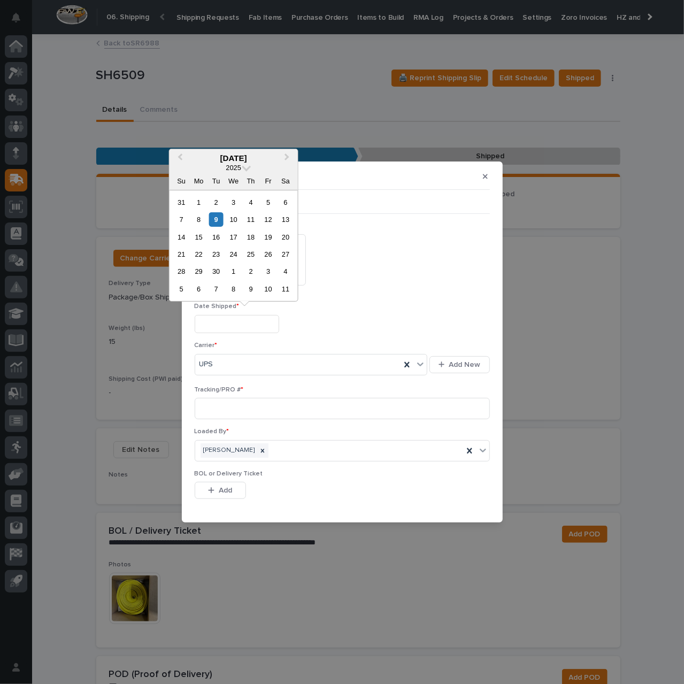
click at [228, 332] on input "text" at bounding box center [237, 324] width 84 height 19
click at [217, 224] on div "9" at bounding box center [216, 219] width 14 height 14
type input "**********"
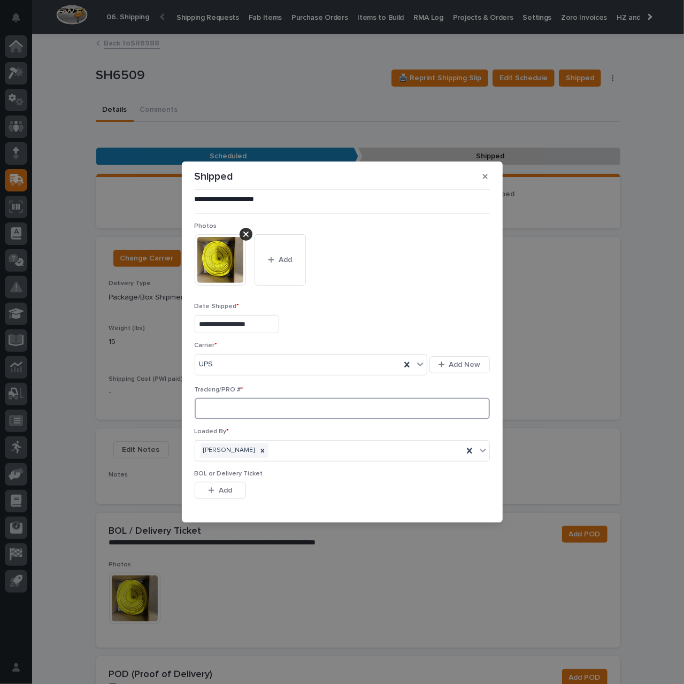
click at [243, 407] on input at bounding box center [342, 408] width 295 height 21
paste input "1Z55A9E80316374398"
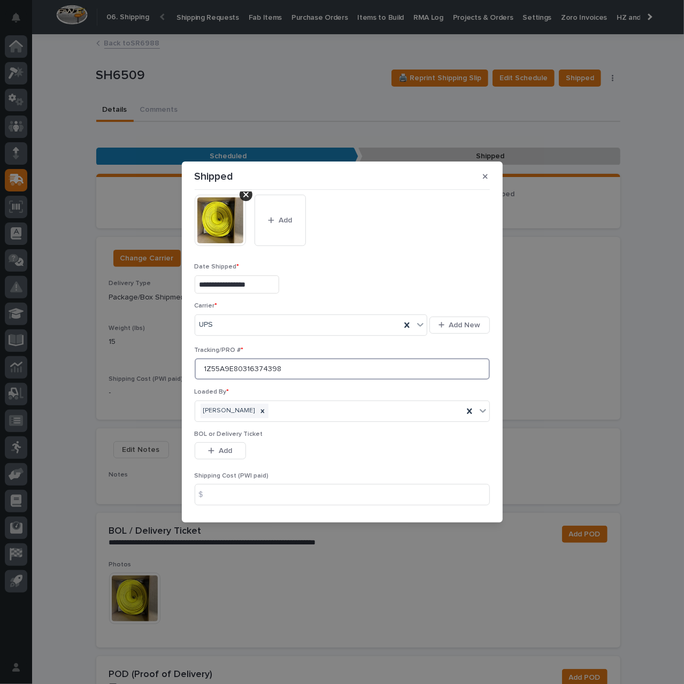
scroll to position [75, 0]
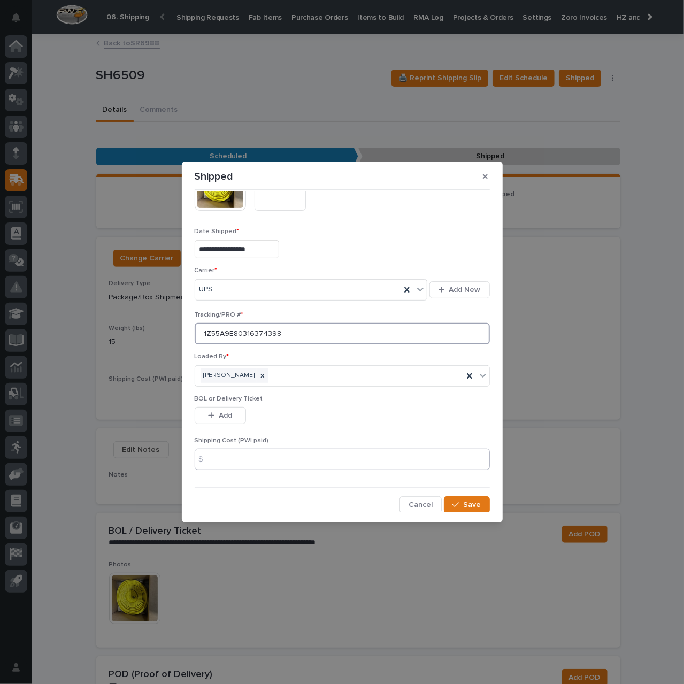
type input "1Z55A9E80316374398"
click at [291, 458] on input at bounding box center [342, 459] width 295 height 21
type input "14.34"
click at [459, 504] on div "button" at bounding box center [457, 504] width 11 height 7
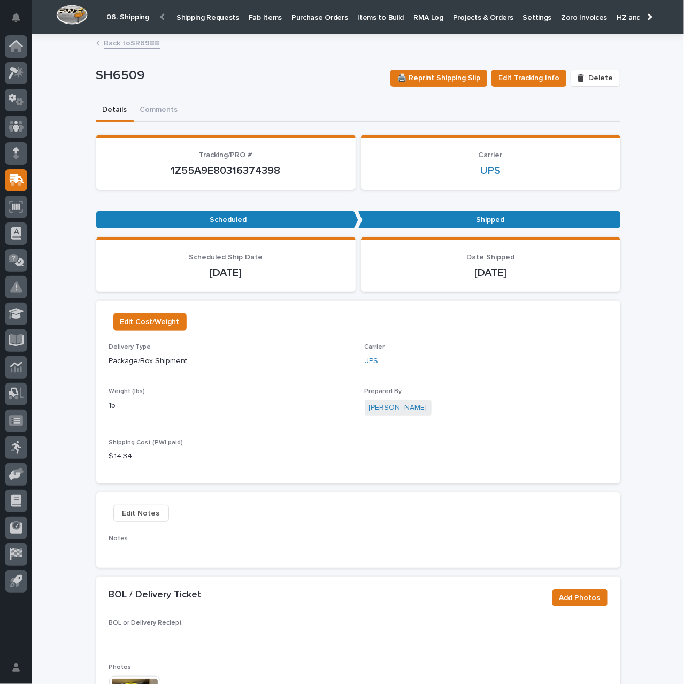
scroll to position [0, 53]
click at [195, 15] on p "Fab Items" at bounding box center [211, 11] width 33 height 22
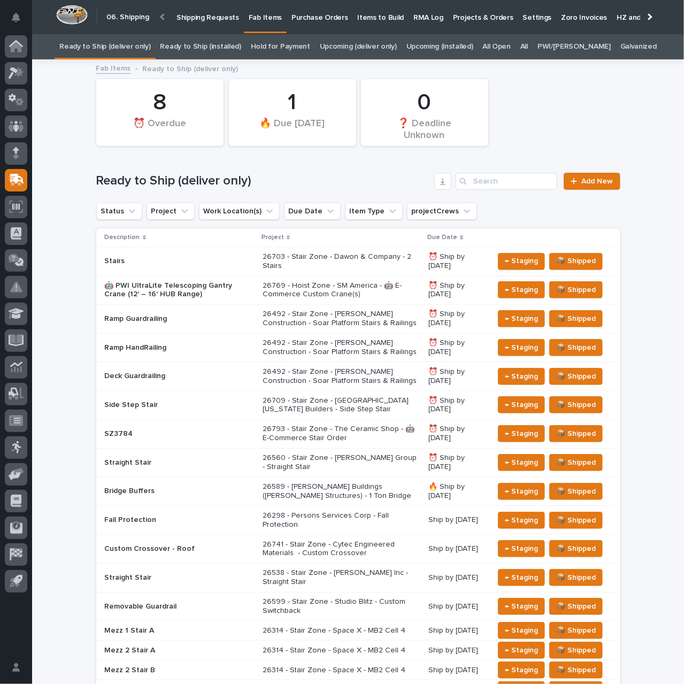
click at [187, 20] on p "Shipping Requests" at bounding box center [207, 11] width 63 height 22
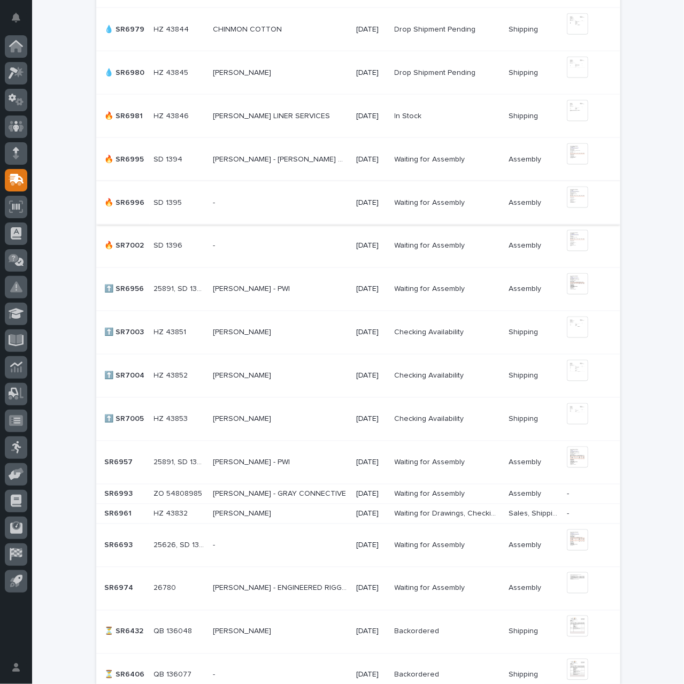
scroll to position [856, 0]
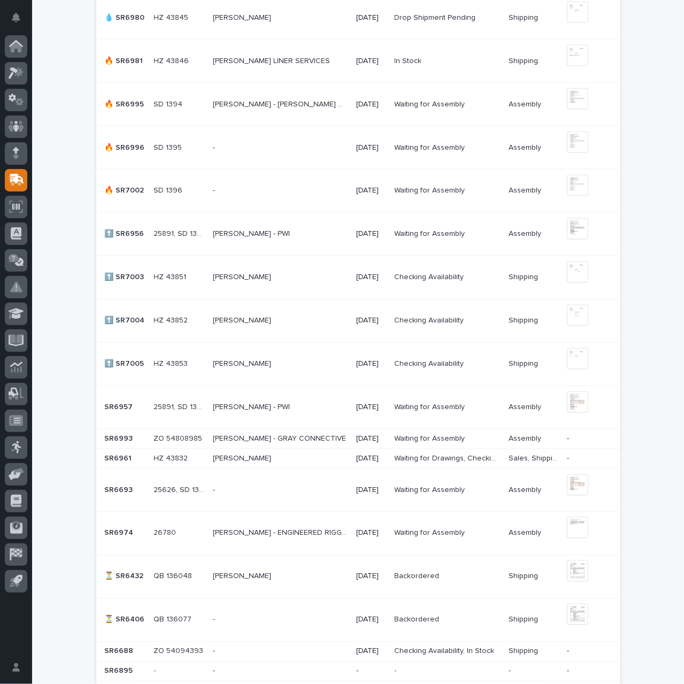
click at [303, 276] on p at bounding box center [280, 277] width 135 height 9
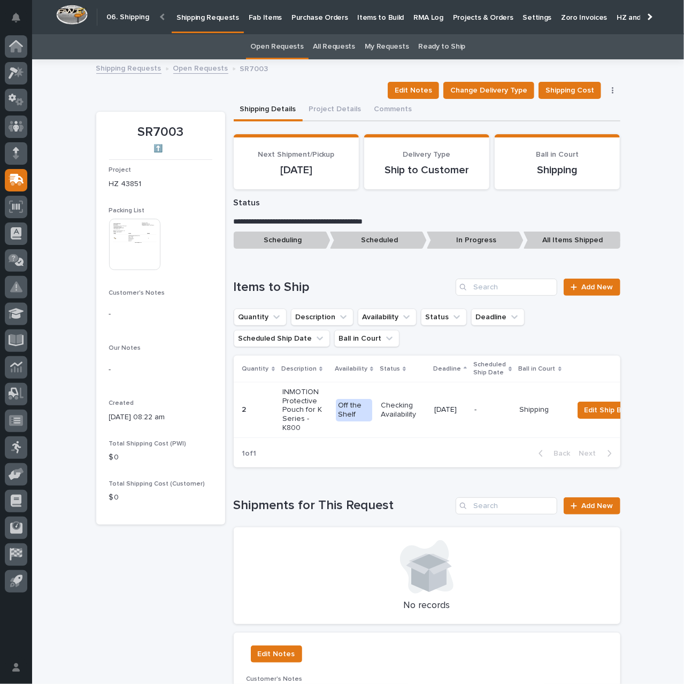
click at [140, 259] on img at bounding box center [134, 244] width 51 height 51
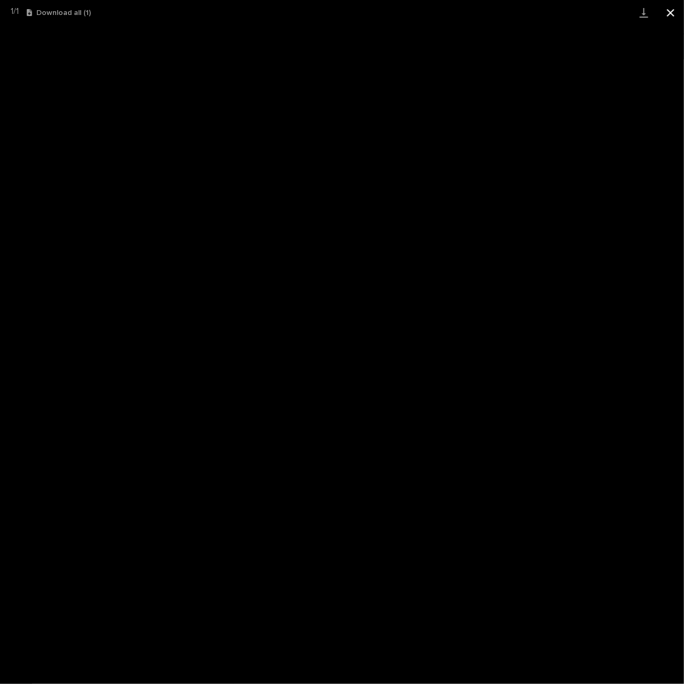
click at [666, 14] on button "Close gallery" at bounding box center [670, 12] width 27 height 25
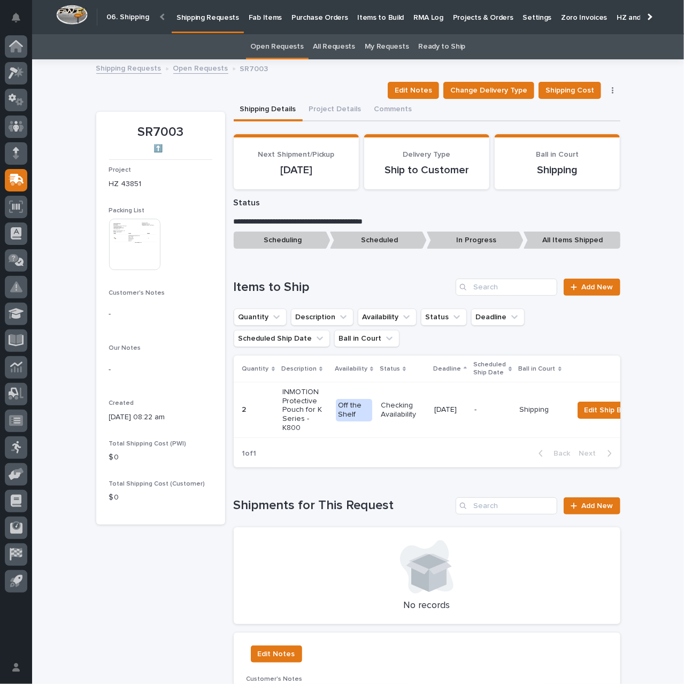
click at [434, 406] on p "09/11/2025" at bounding box center [450, 409] width 32 height 9
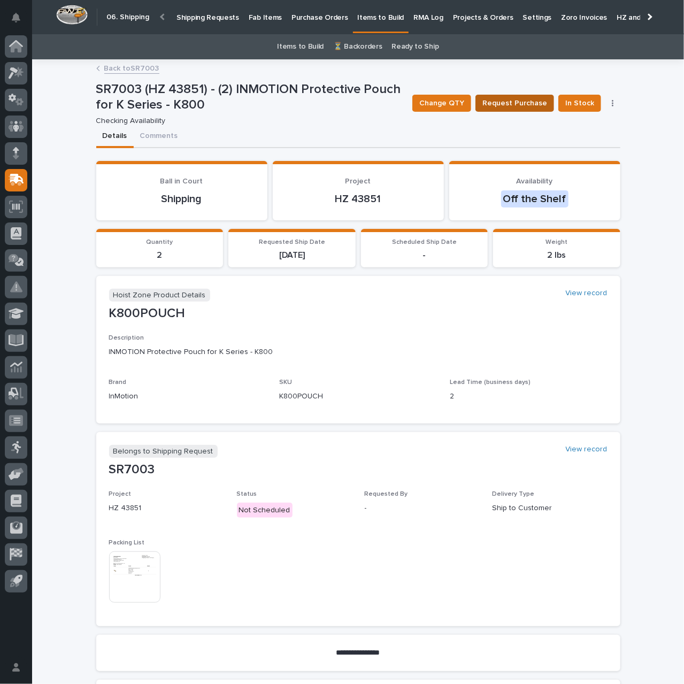
click at [527, 106] on span "Request Purchase" at bounding box center [514, 103] width 65 height 13
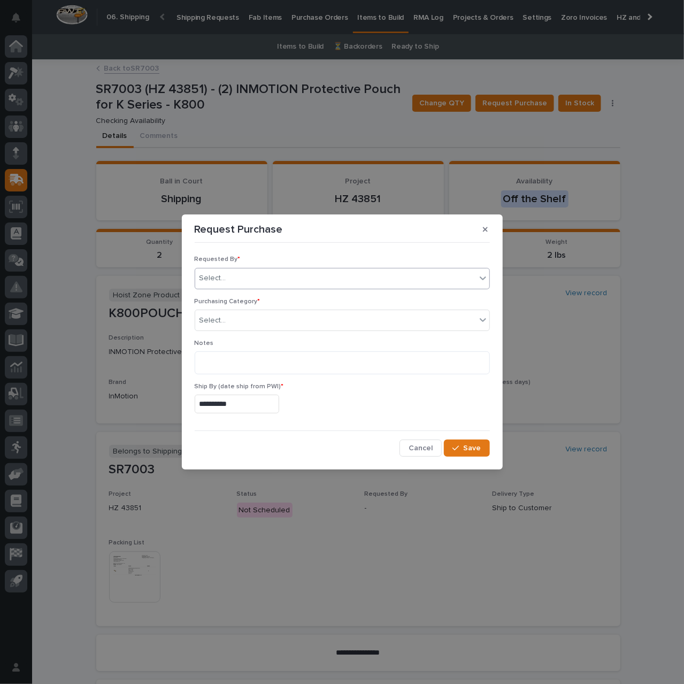
click at [254, 280] on div "Select..." at bounding box center [335, 279] width 281 height 18
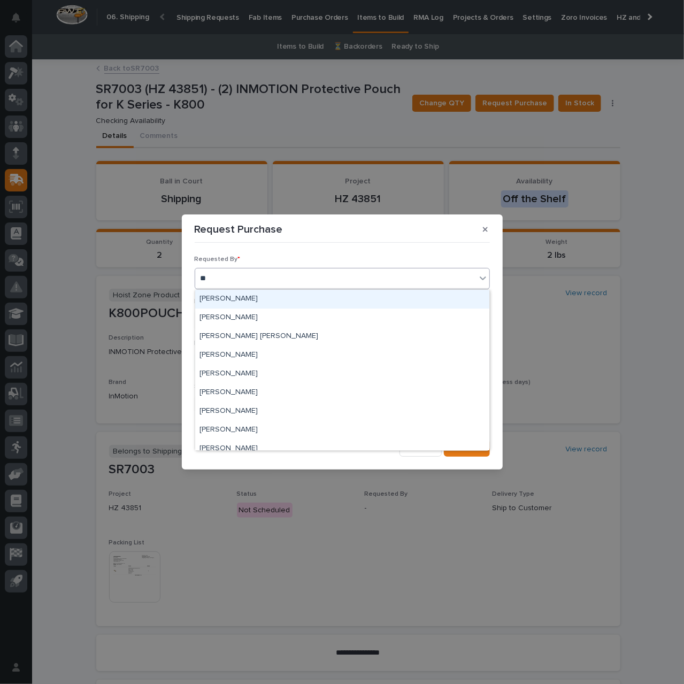
type input "***"
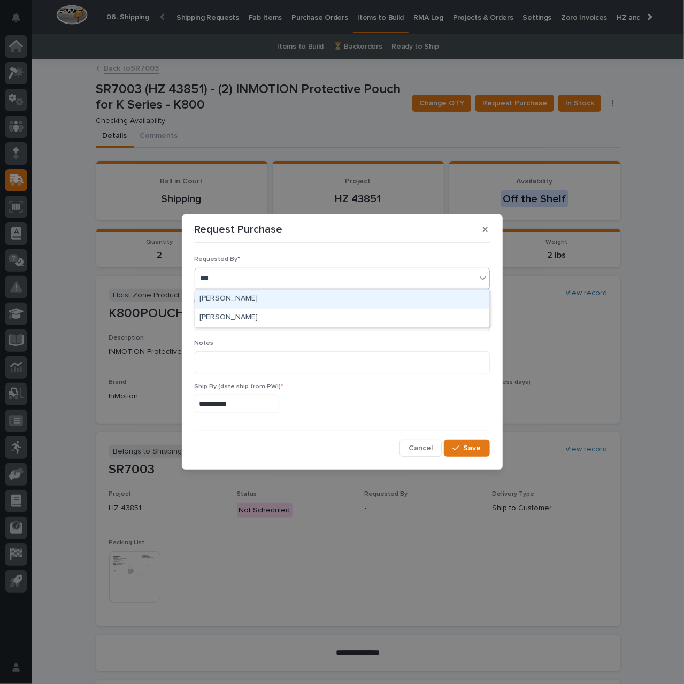
click at [243, 300] on div "Mike Johnson" at bounding box center [342, 299] width 294 height 19
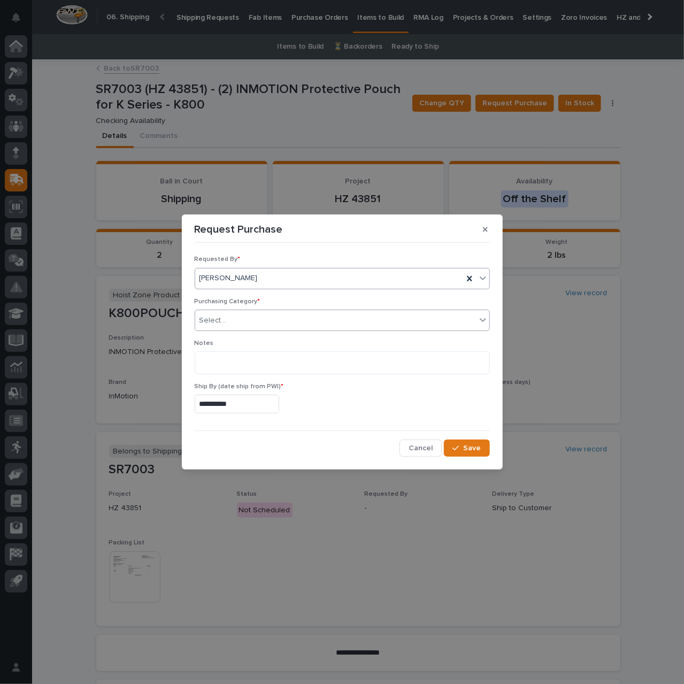
click at [242, 319] on div "Select..." at bounding box center [335, 321] width 281 height 18
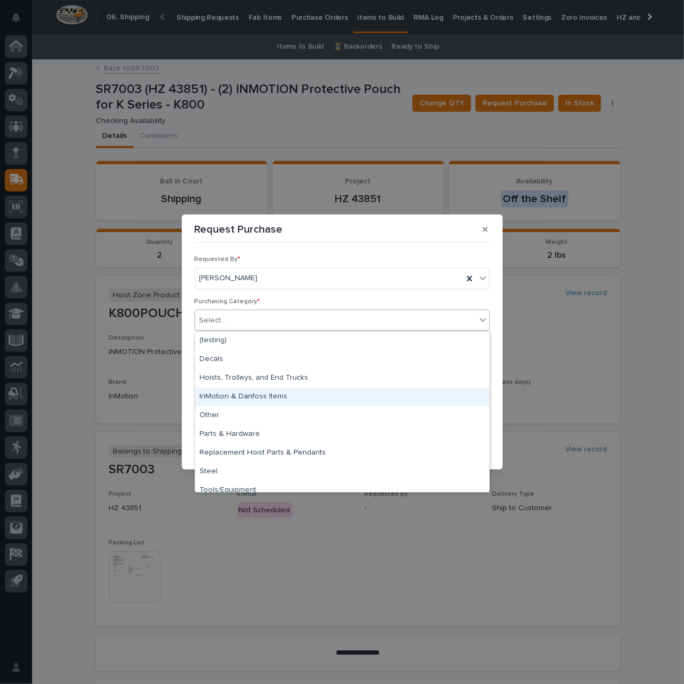
click at [237, 398] on div "InMotion & Danfoss Items" at bounding box center [342, 397] width 294 height 19
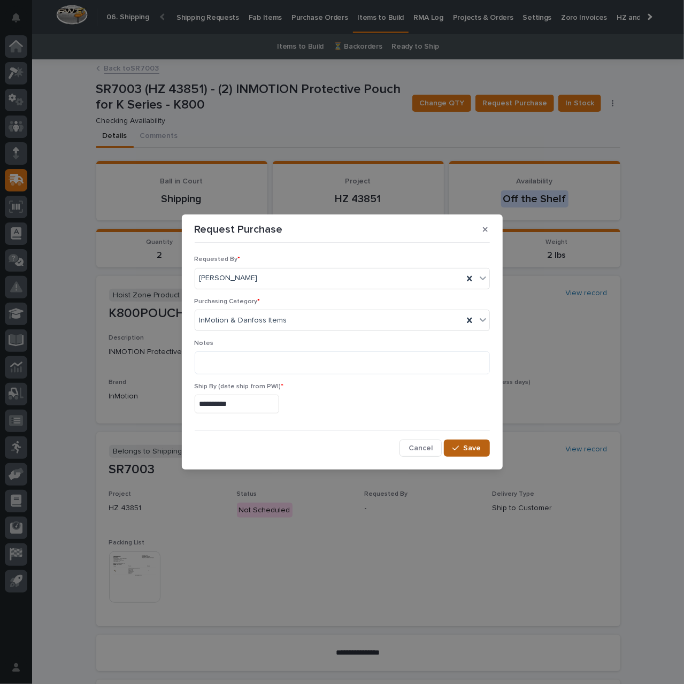
click at [475, 445] on span "Save" at bounding box center [473, 448] width 18 height 10
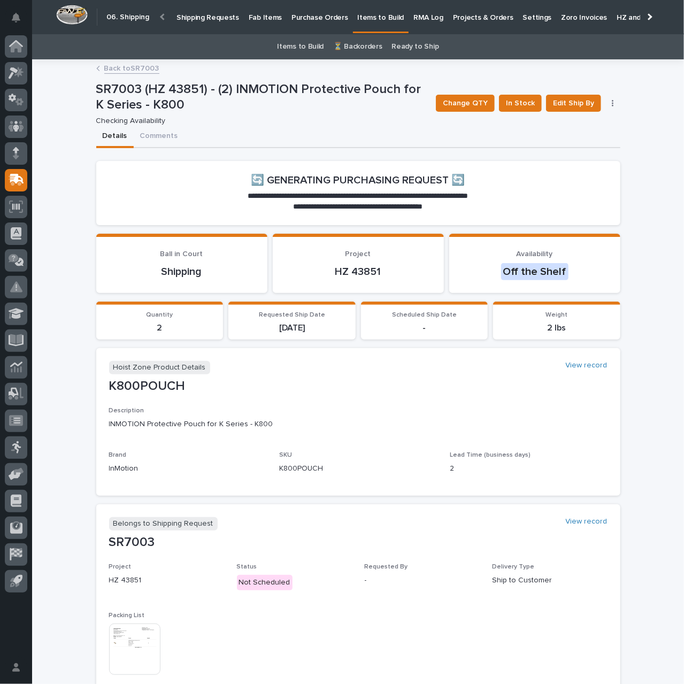
click at [138, 69] on link "Back to SR7003" at bounding box center [131, 67] width 55 height 12
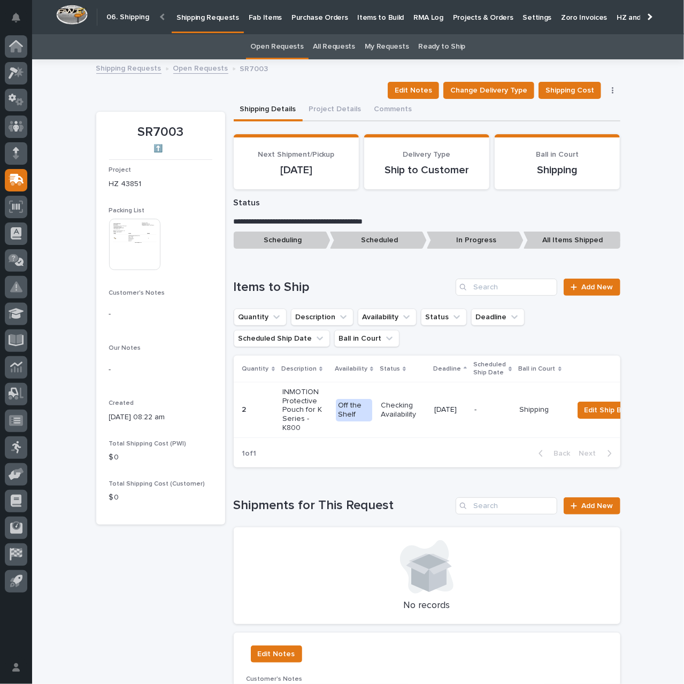
scroll to position [34, 0]
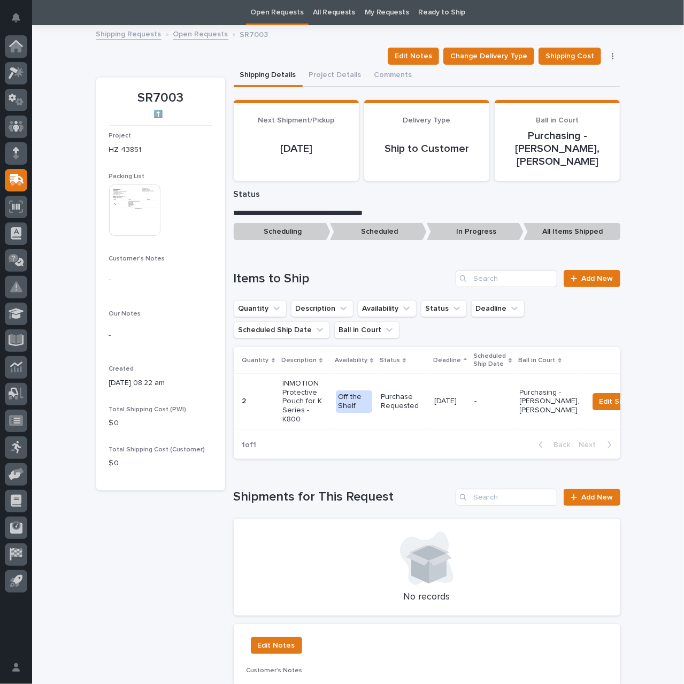
click at [198, 35] on link "Open Requests" at bounding box center [200, 33] width 55 height 12
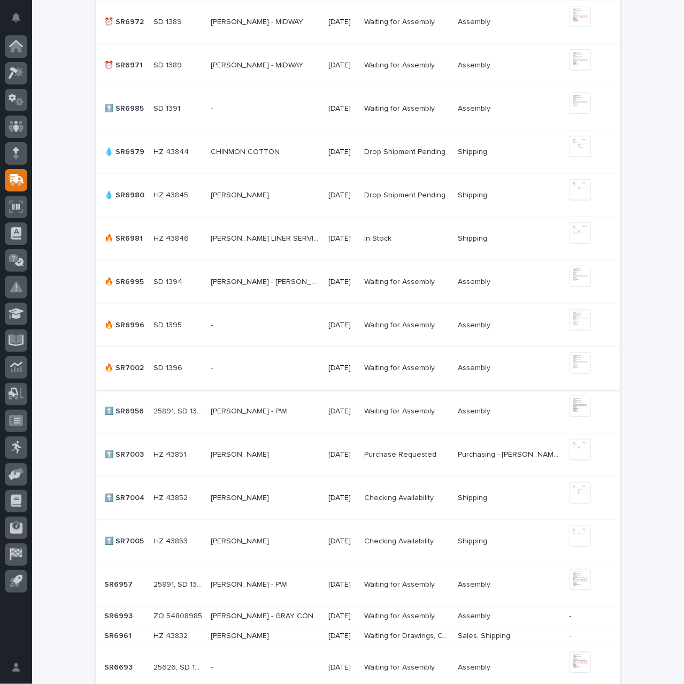
scroll to position [783, 0]
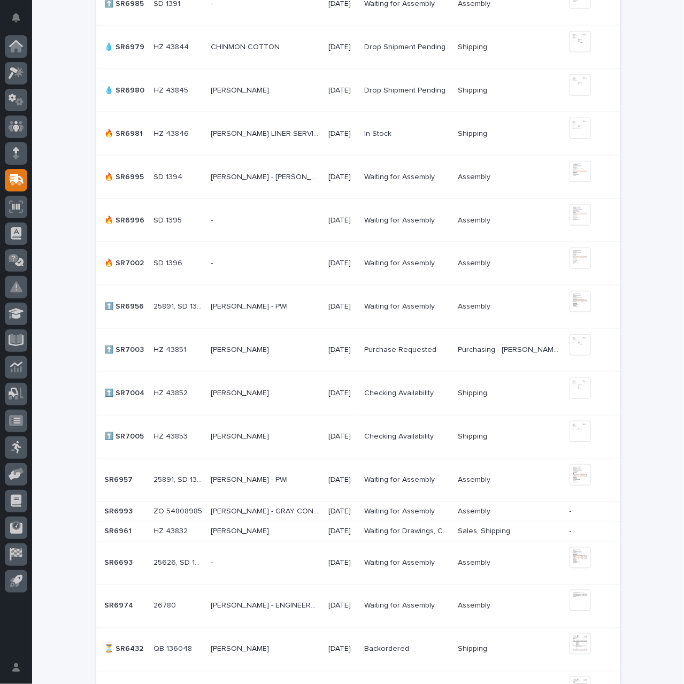
click at [279, 391] on p at bounding box center [265, 393] width 109 height 9
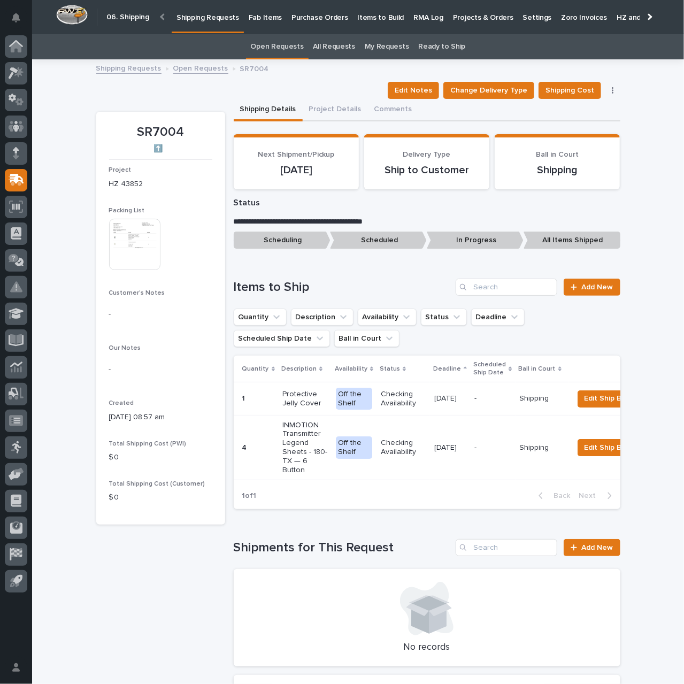
click at [121, 240] on img at bounding box center [134, 244] width 51 height 51
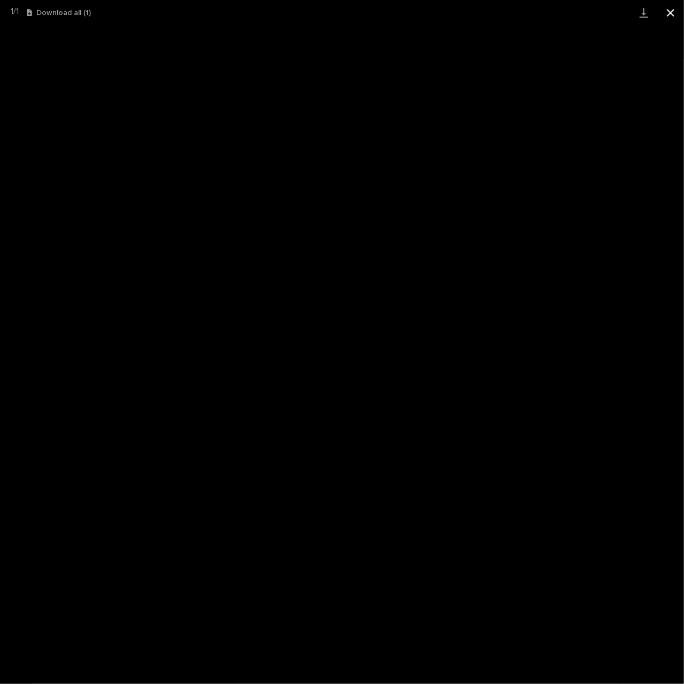
click at [671, 8] on button "Close gallery" at bounding box center [670, 12] width 27 height 25
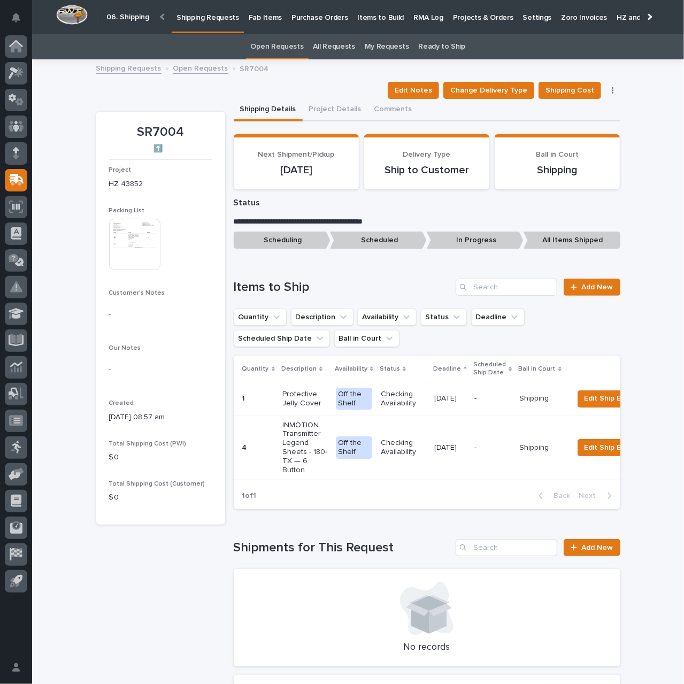
click at [430, 406] on td "09/11/2025" at bounding box center [450, 398] width 40 height 33
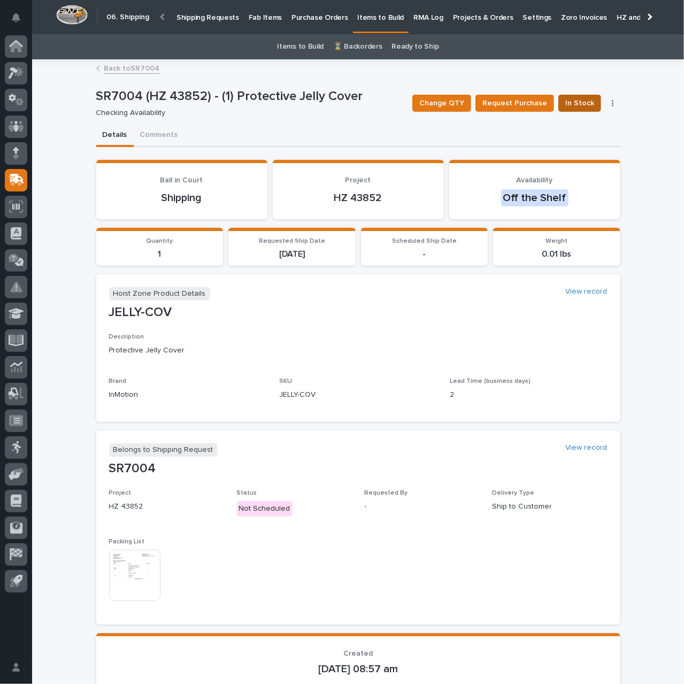
click at [576, 106] on span "In Stock" at bounding box center [579, 103] width 29 height 13
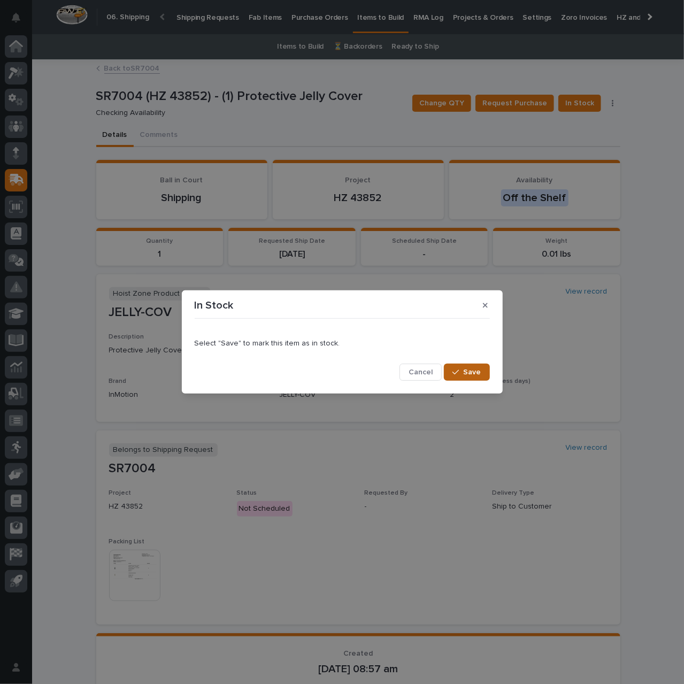
click at [468, 374] on span "Save" at bounding box center [473, 372] width 18 height 10
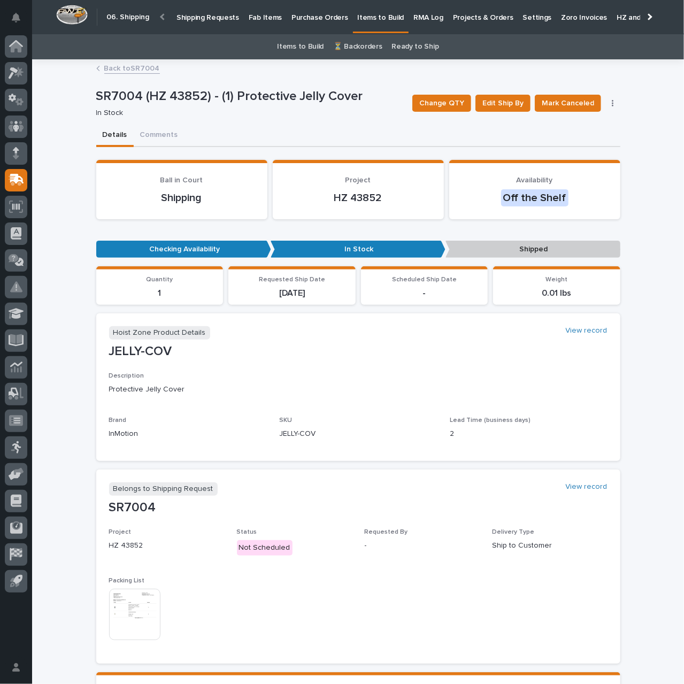
click at [137, 70] on link "Back to SR7004" at bounding box center [132, 67] width 56 height 12
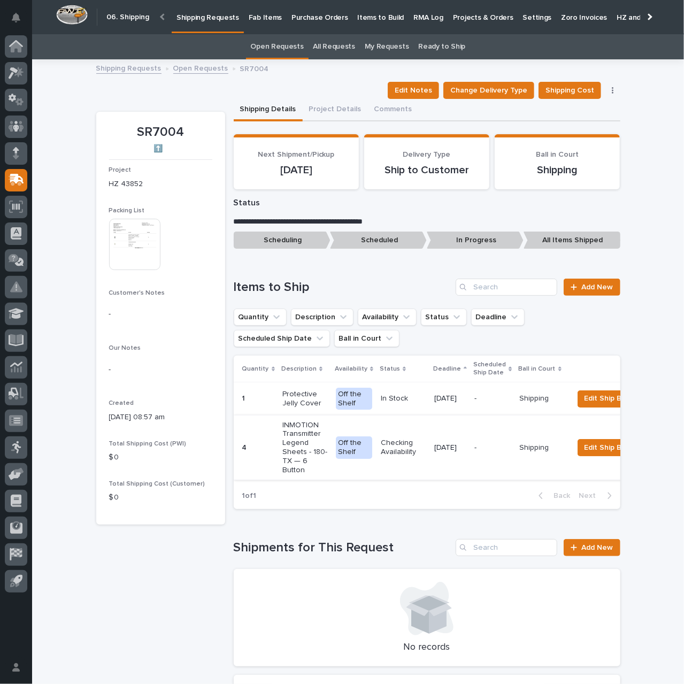
scroll to position [34, 0]
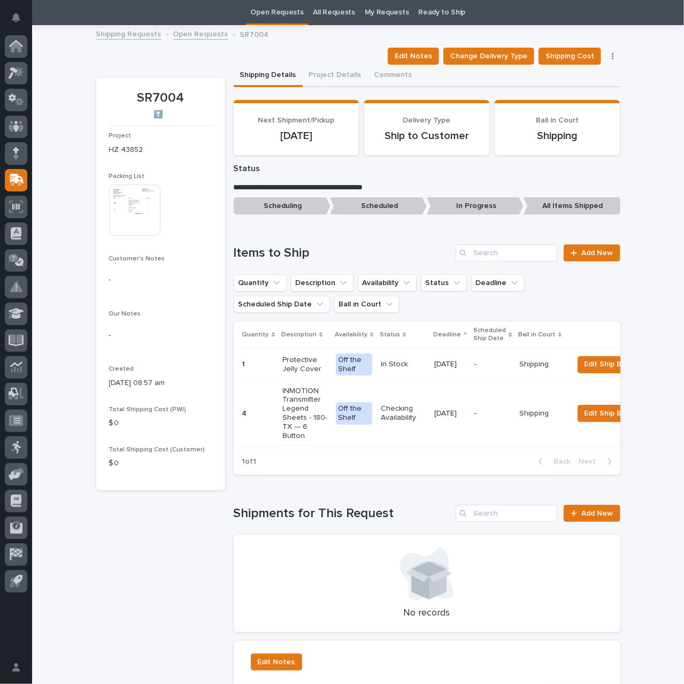
click at [434, 417] on p "09/11/2025" at bounding box center [450, 413] width 32 height 9
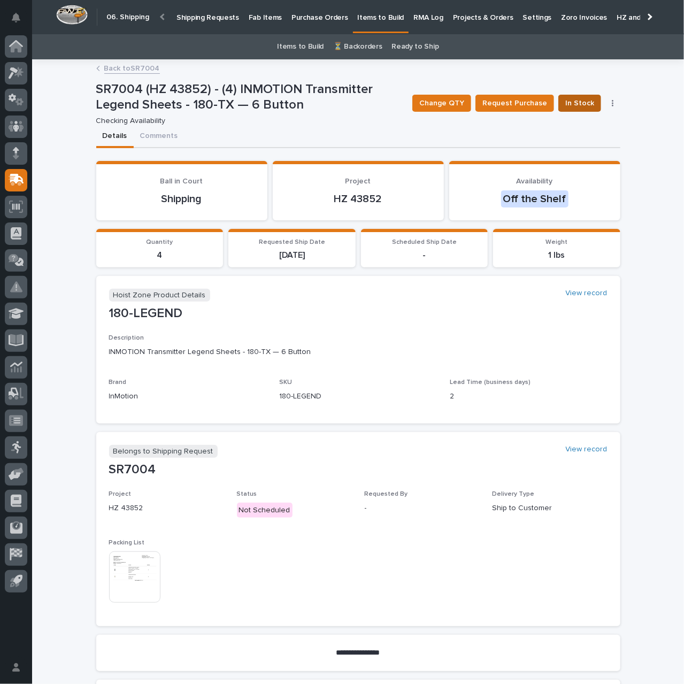
click at [575, 102] on span "In Stock" at bounding box center [579, 103] width 29 height 13
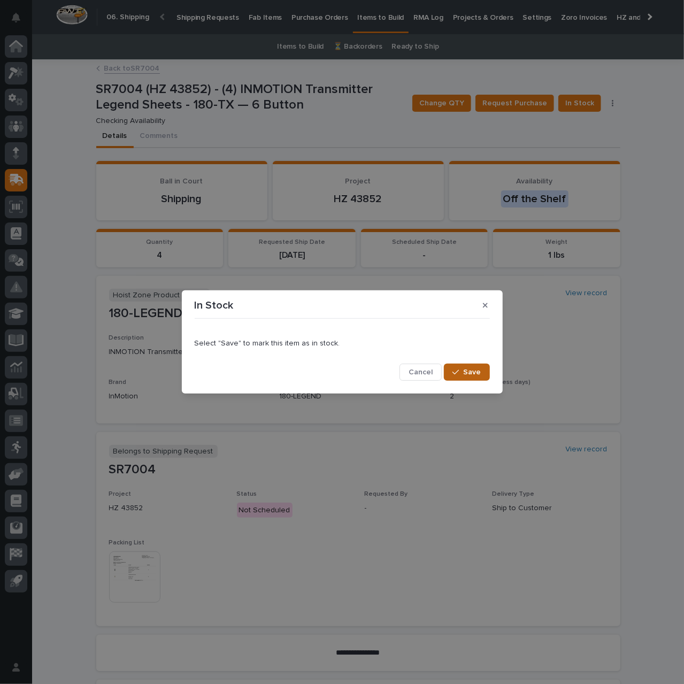
click at [463, 374] on div "button" at bounding box center [457, 371] width 11 height 7
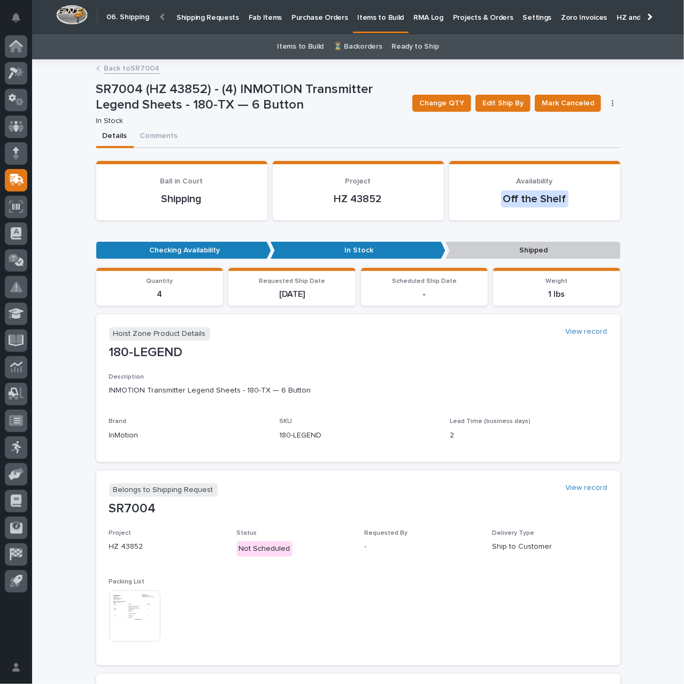
click at [143, 68] on link "Back to SR7004" at bounding box center [132, 67] width 56 height 12
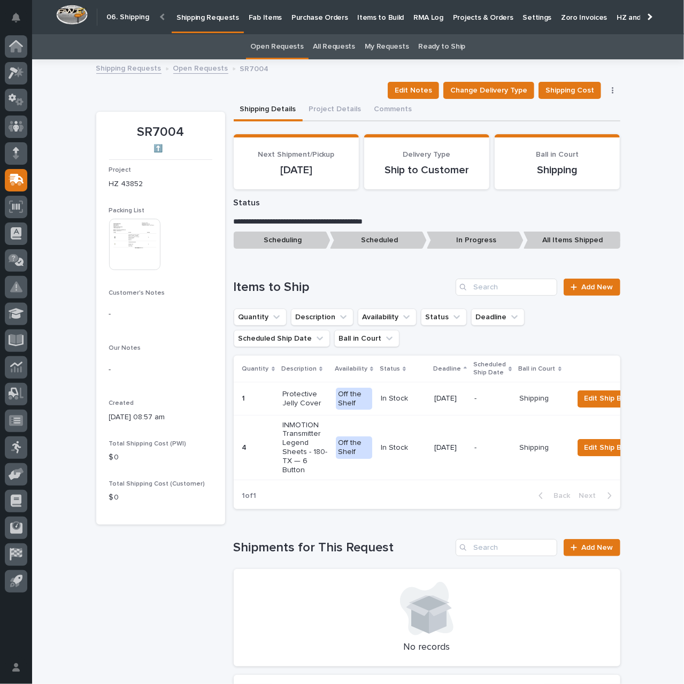
scroll to position [34, 0]
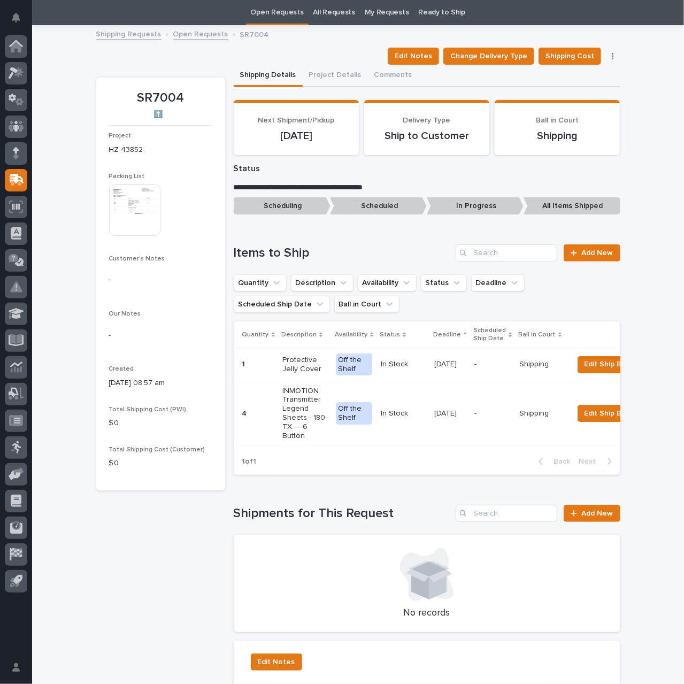
click at [198, 34] on link "Open Requests" at bounding box center [200, 33] width 55 height 12
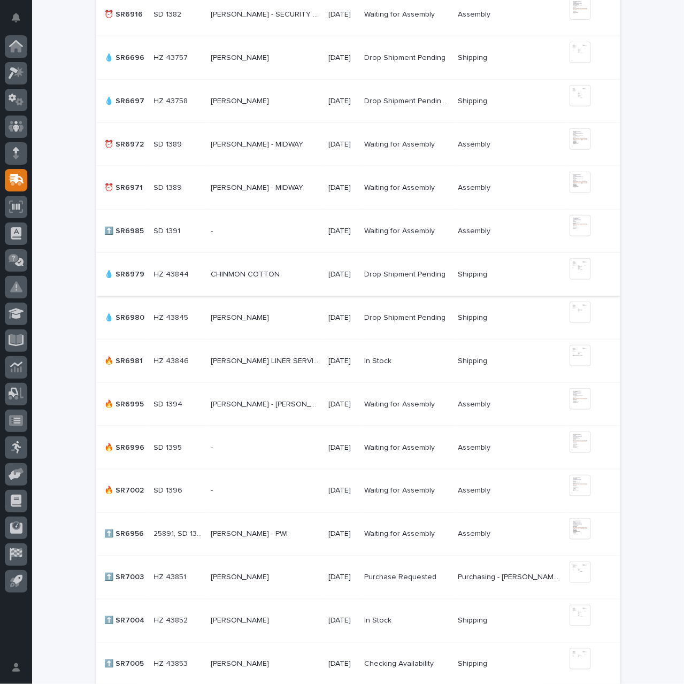
scroll to position [676, 0]
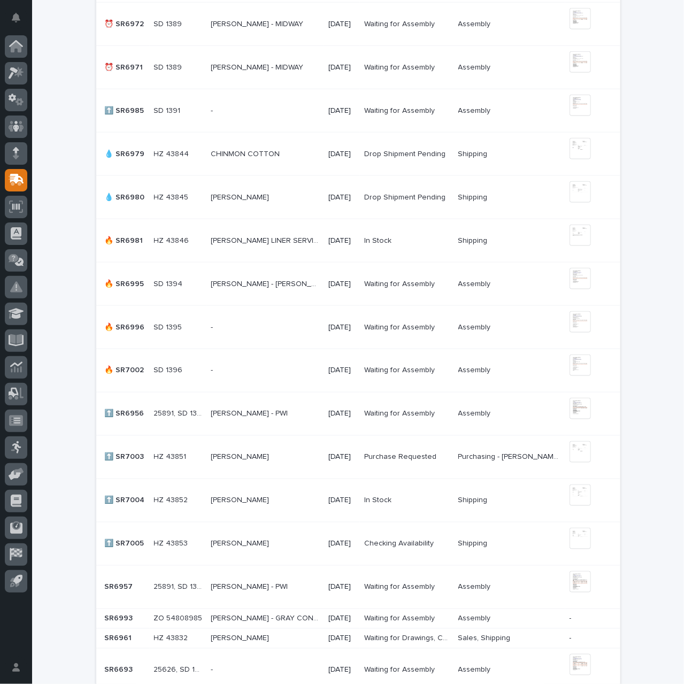
click at [280, 540] on p at bounding box center [265, 544] width 109 height 9
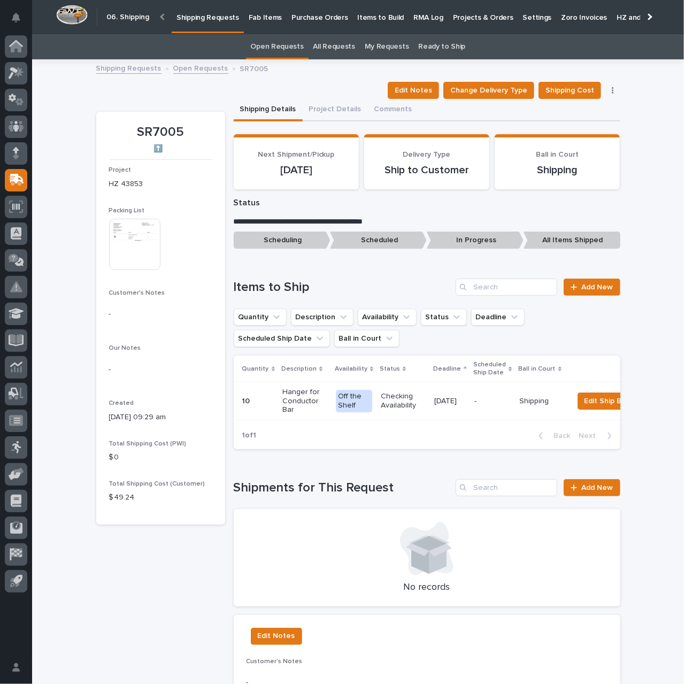
click at [397, 403] on p "Checking Availability" at bounding box center [403, 401] width 45 height 18
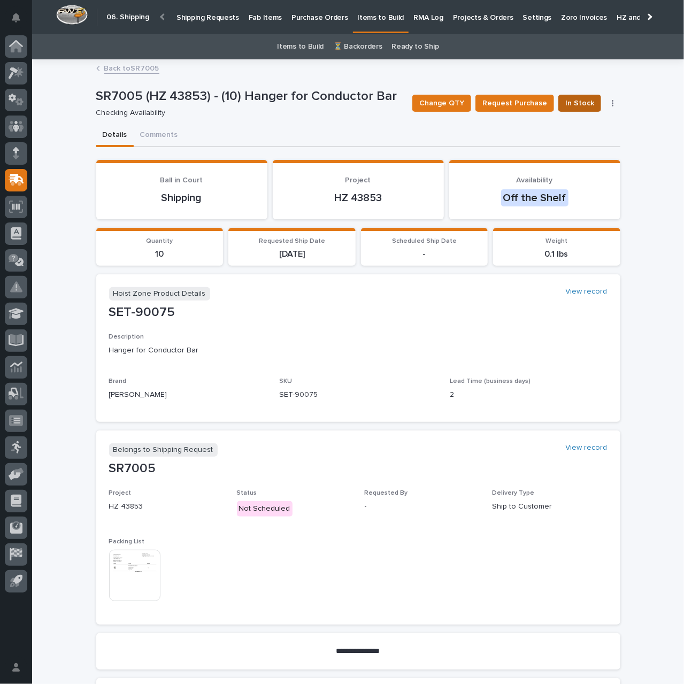
click at [571, 102] on span "In Stock" at bounding box center [579, 103] width 29 height 13
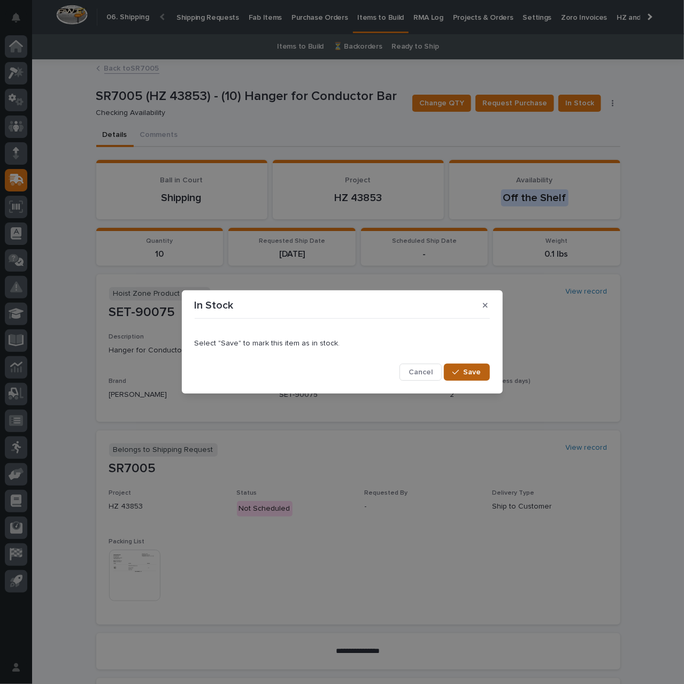
click at [466, 371] on span "Save" at bounding box center [473, 372] width 18 height 10
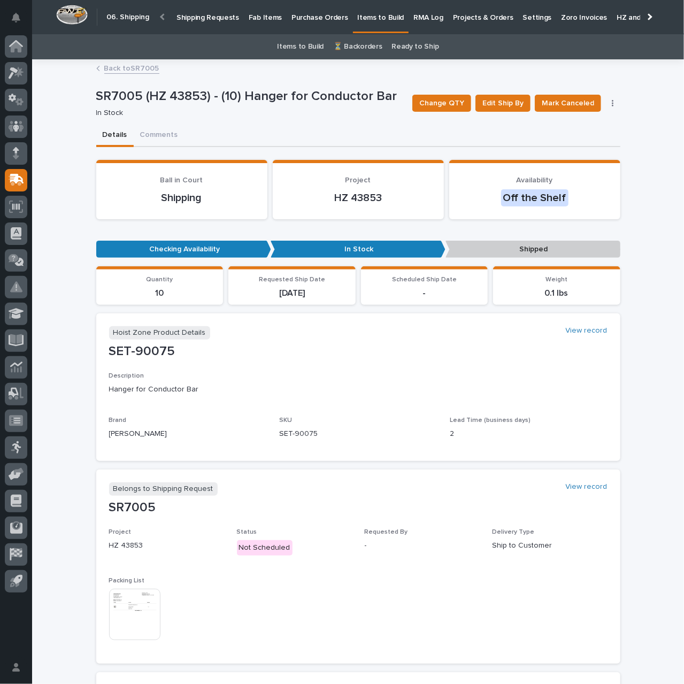
click at [123, 610] on img at bounding box center [134, 614] width 51 height 51
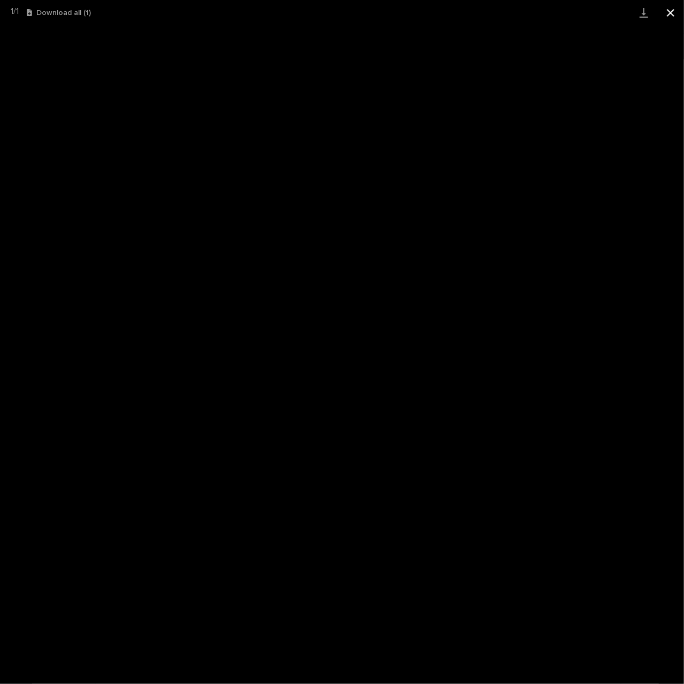
click at [671, 12] on button "Close gallery" at bounding box center [670, 12] width 27 height 25
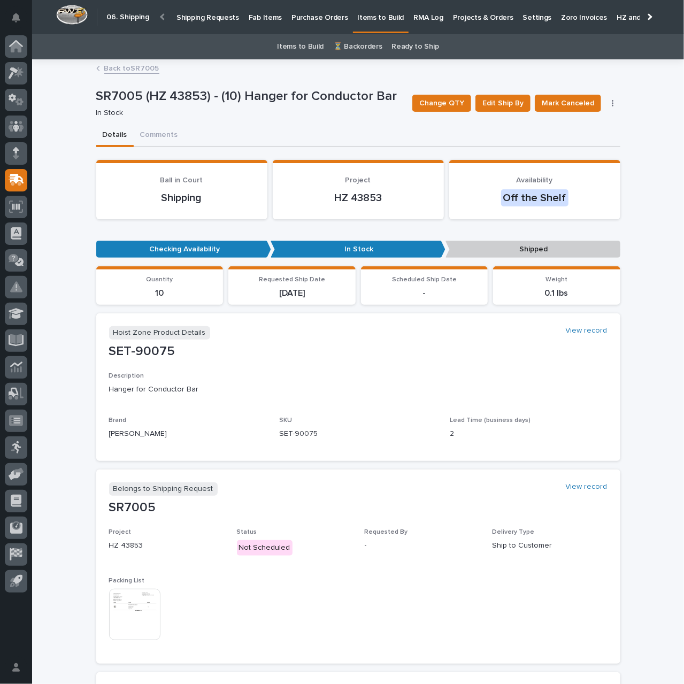
click at [140, 70] on link "Back to SR7005" at bounding box center [131, 67] width 55 height 12
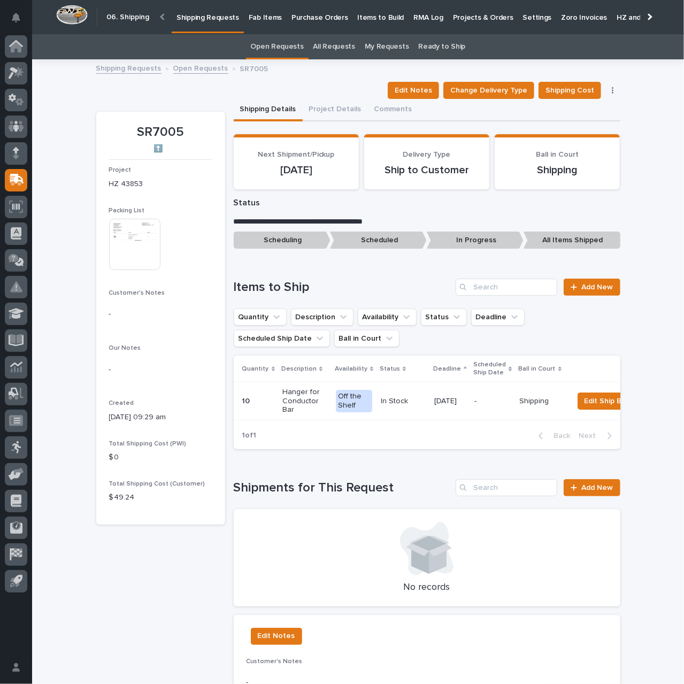
click at [199, 17] on p "Shipping Requests" at bounding box center [207, 11] width 63 height 22
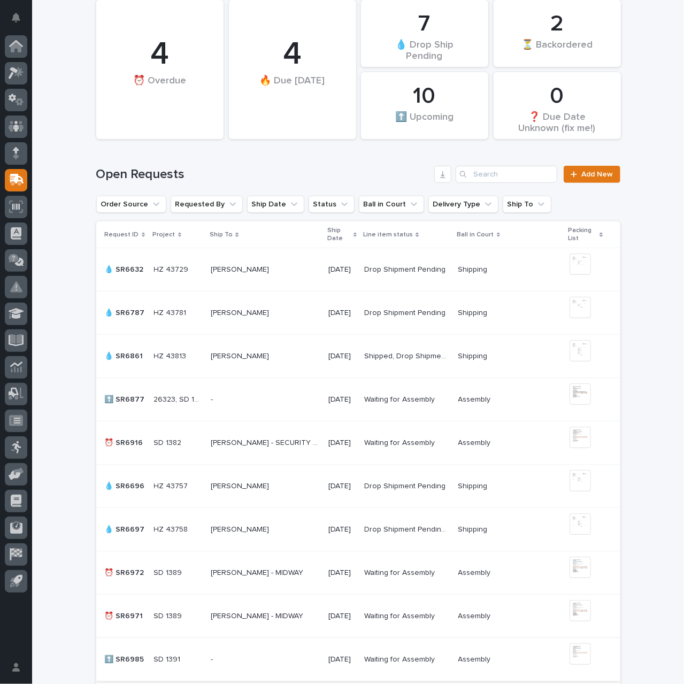
scroll to position [321, 0]
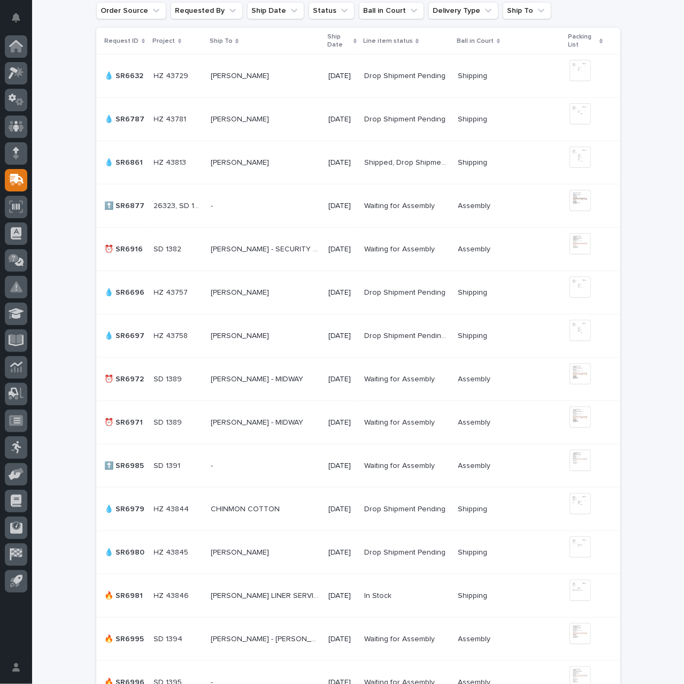
click at [195, 591] on p at bounding box center [178, 595] width 49 height 9
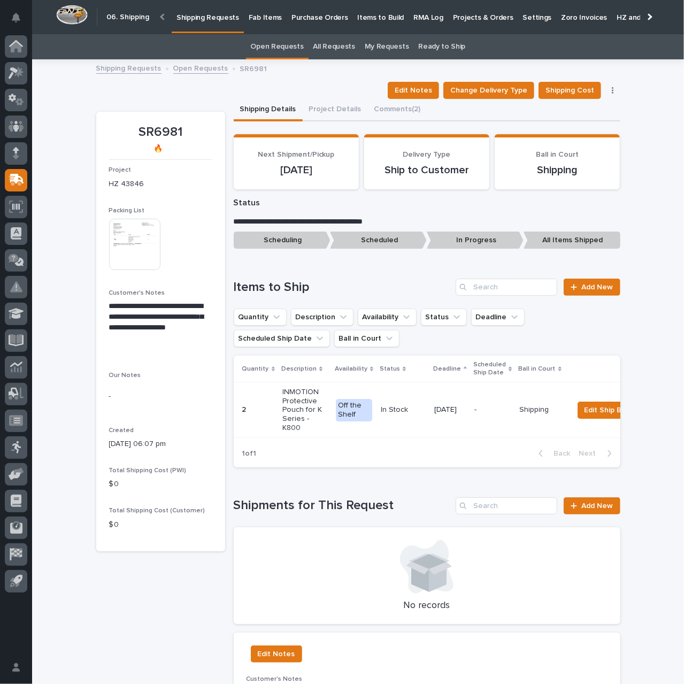
click at [186, 69] on link "Open Requests" at bounding box center [200, 67] width 55 height 12
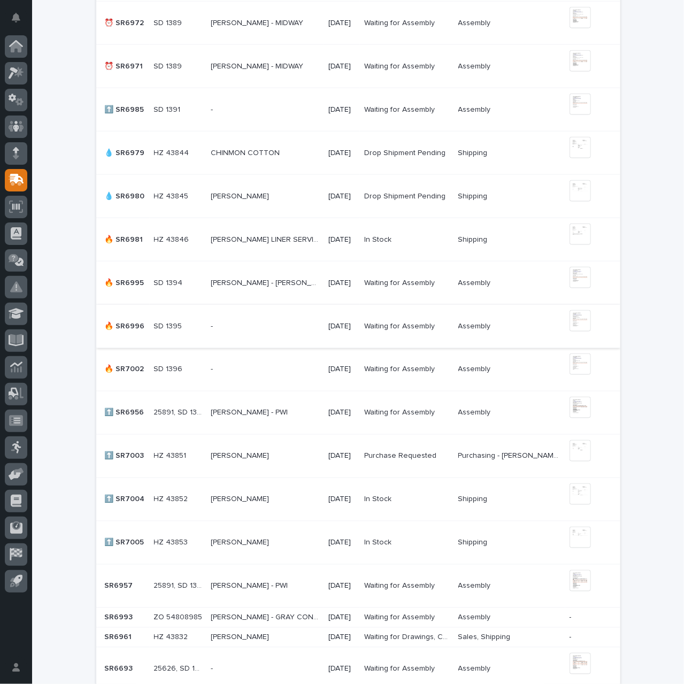
scroll to position [783, 0]
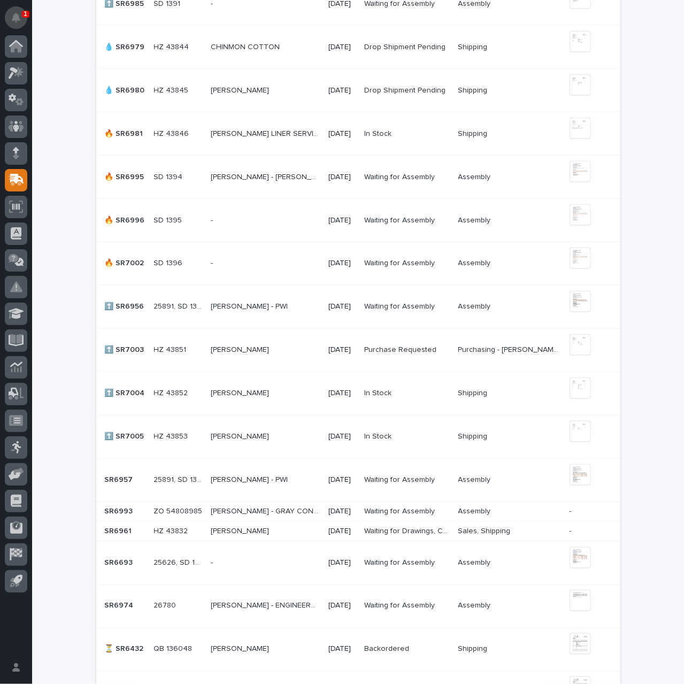
click at [16, 19] on icon "Notifications" at bounding box center [16, 18] width 9 height 10
click at [70, 17] on div "Loading... Saving… Loading... Saving… 10 ⬆️ Upcoming 4 🔥 Due Today 7 💧 Drop Shi…" at bounding box center [358, 96] width 652 height 1540
click at [19, 103] on icon at bounding box center [17, 100] width 16 height 12
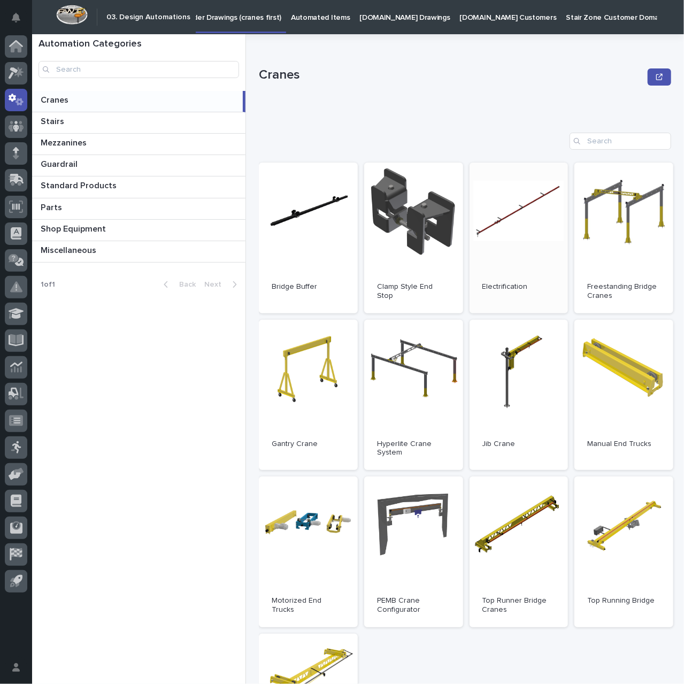
click at [516, 257] on link "Open" at bounding box center [519, 238] width 99 height 151
click at [16, 179] on icon at bounding box center [17, 179] width 14 height 10
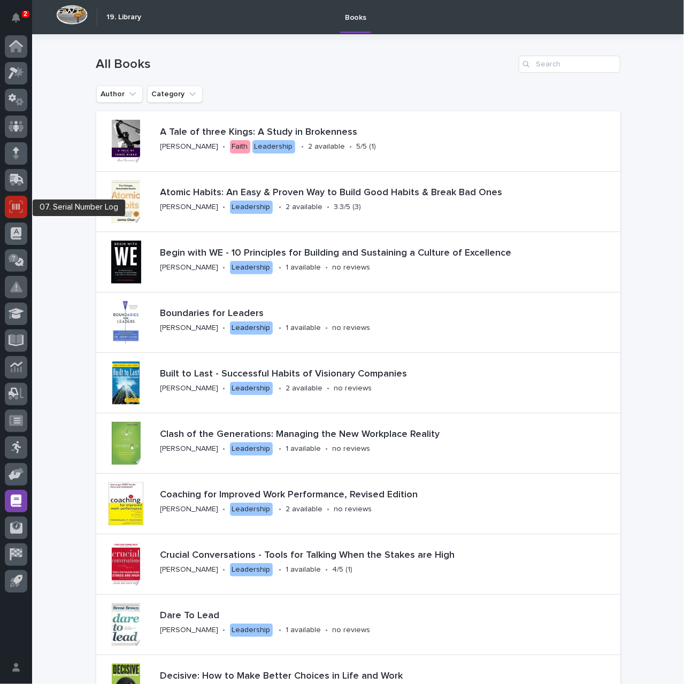
click at [21, 214] on div at bounding box center [16, 207] width 22 height 22
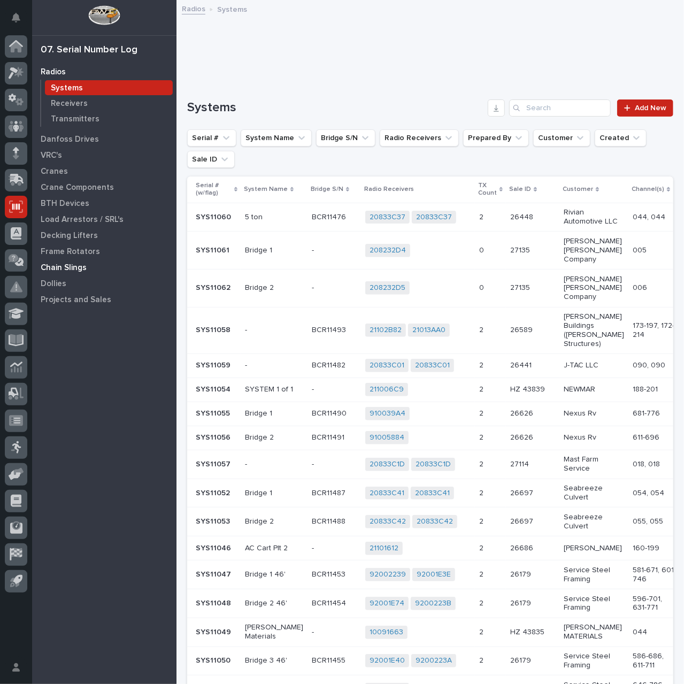
click at [73, 267] on p "Chain Slings" at bounding box center [64, 268] width 46 height 10
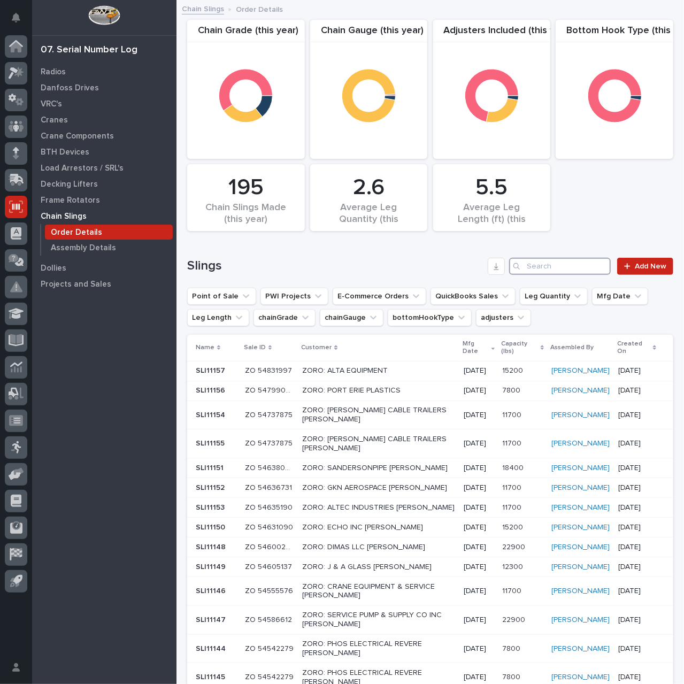
click at [526, 268] on input "Search" at bounding box center [560, 266] width 102 height 17
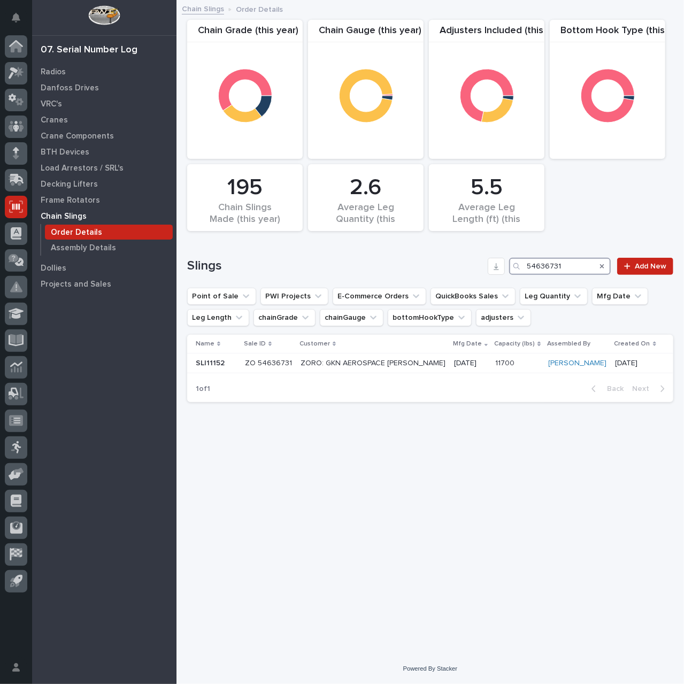
type input "54636731"
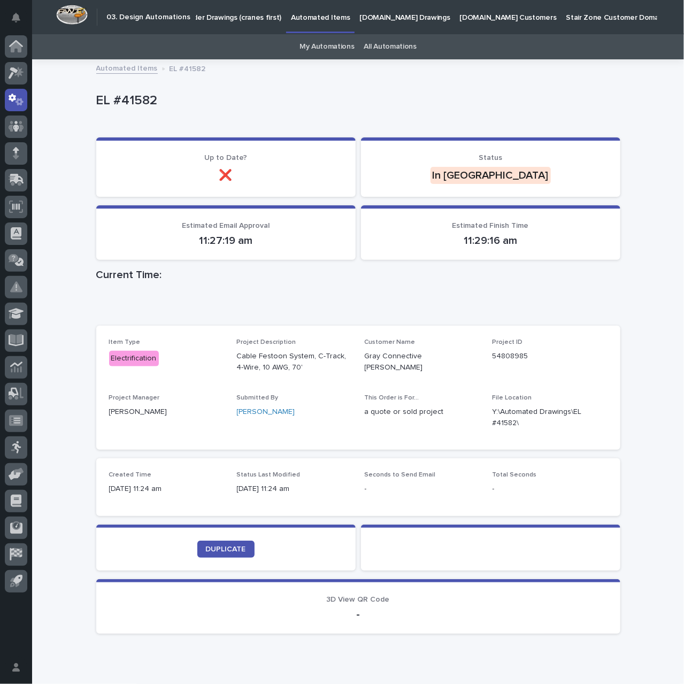
scroll to position [42, 0]
